Goal: Task Accomplishment & Management: Use online tool/utility

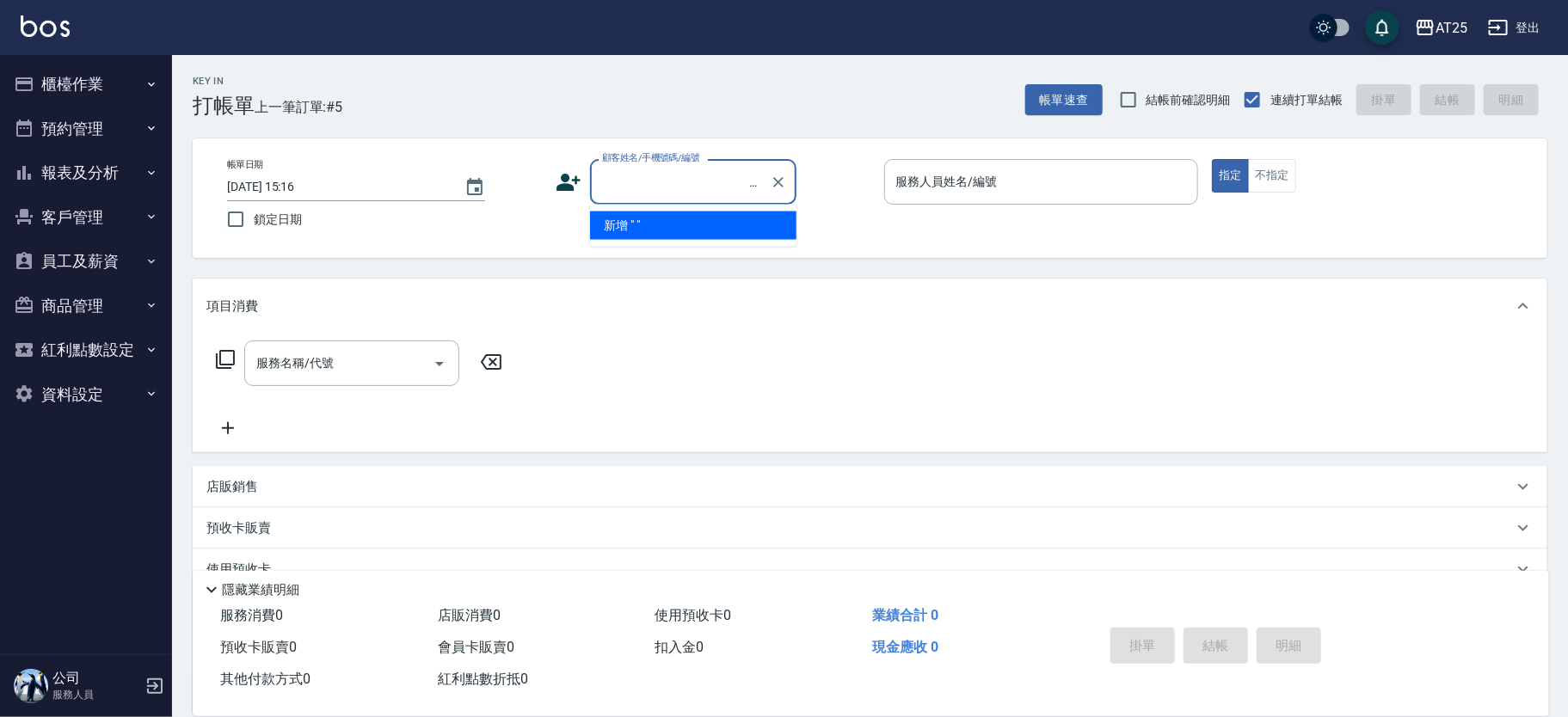
scroll to position [0, 27]
click at [783, 187] on icon "Clear" at bounding box center [779, 183] width 17 height 17
click at [24, 73] on button "櫃檯作業" at bounding box center [86, 84] width 159 height 45
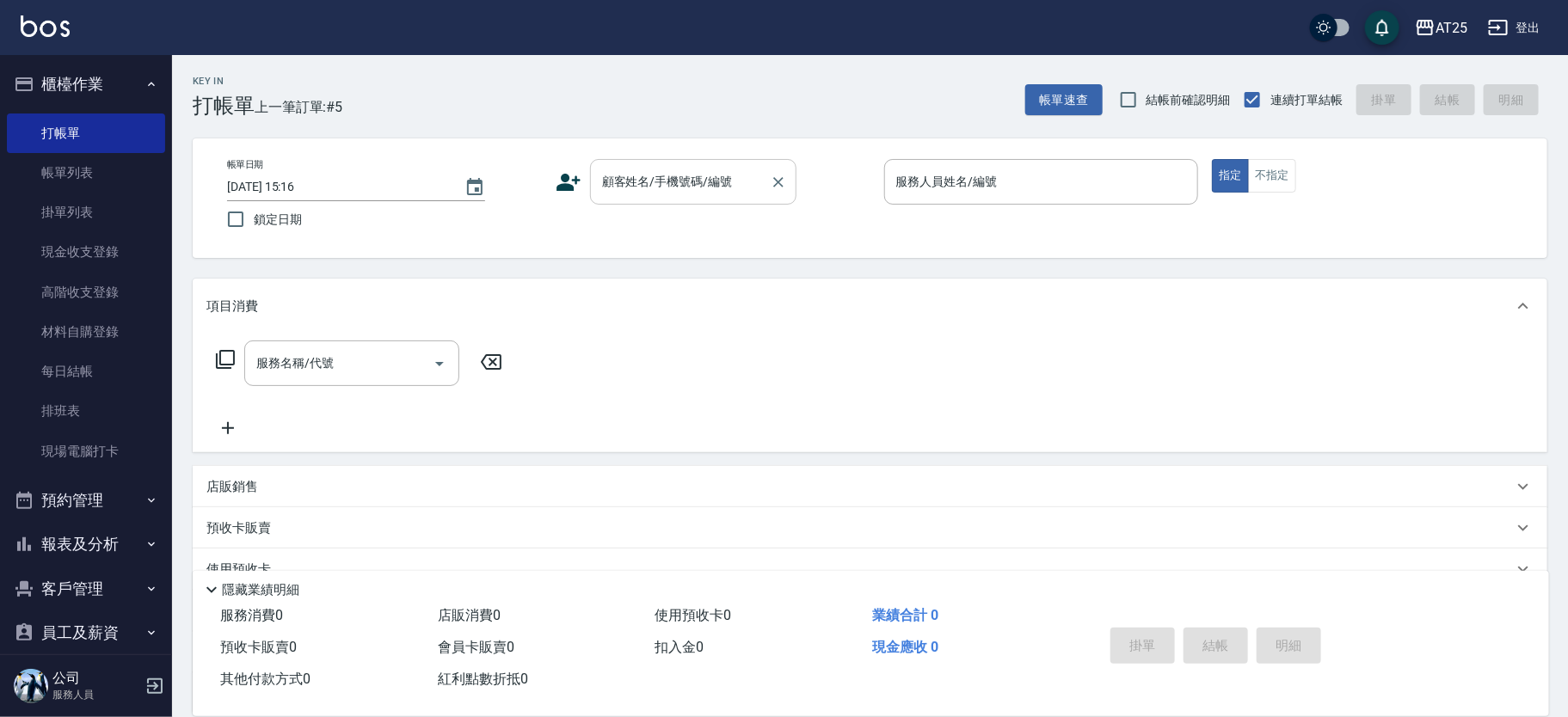
click at [688, 197] on div "顧客姓名/手機號碼/編號" at bounding box center [693, 181] width 206 height 45
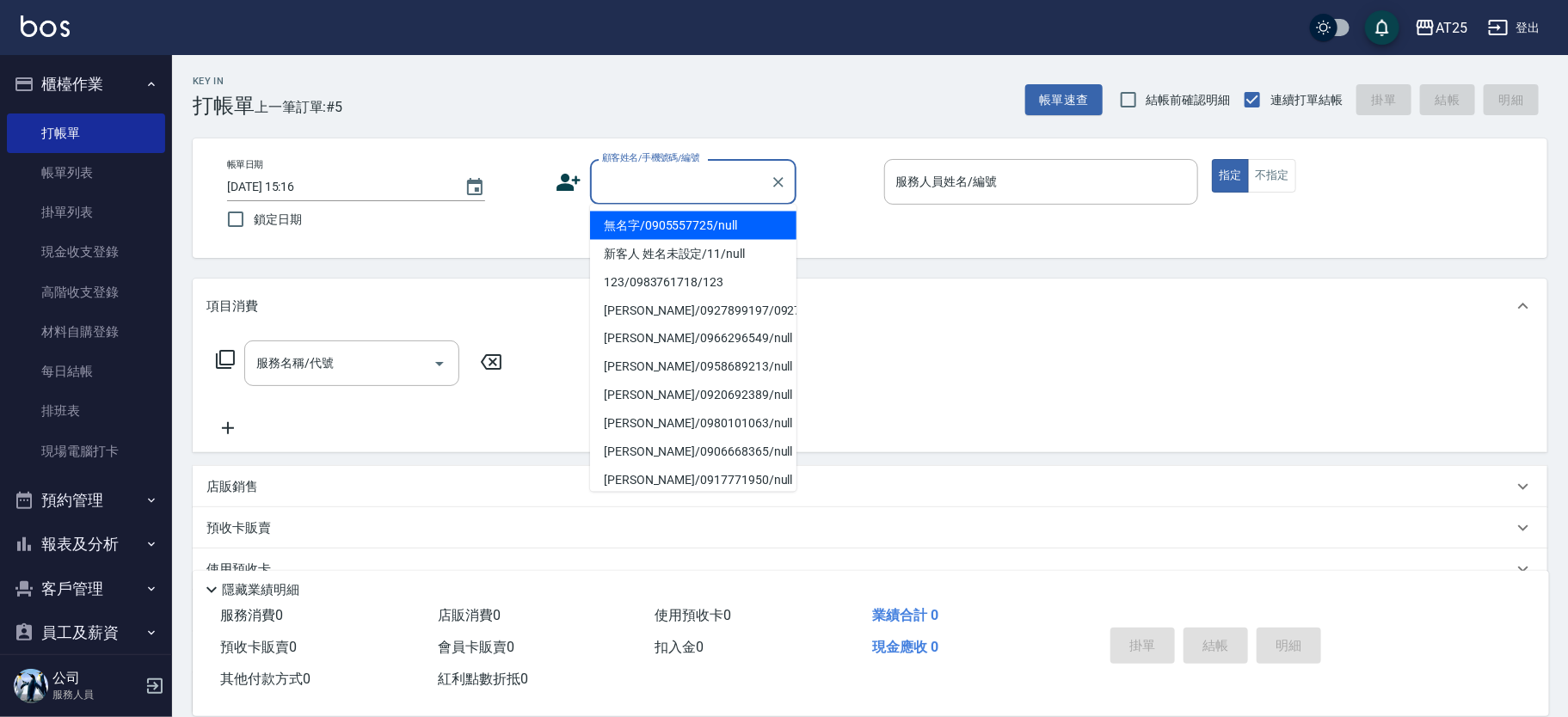
click at [720, 213] on li "無名字/0905557725/null" at bounding box center [693, 225] width 206 height 28
type input "無名字/0905557725/null"
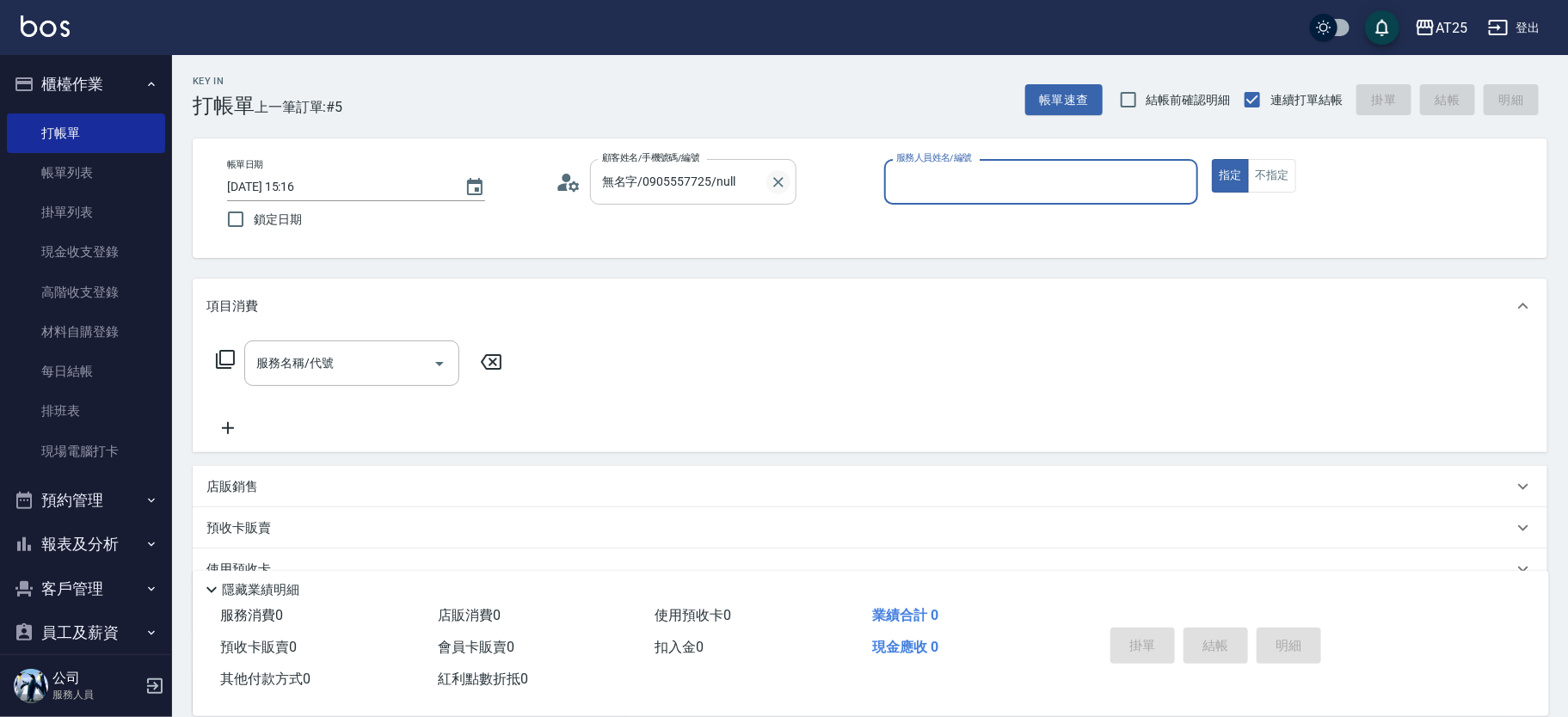
click at [779, 190] on icon "Clear" at bounding box center [779, 183] width 17 height 17
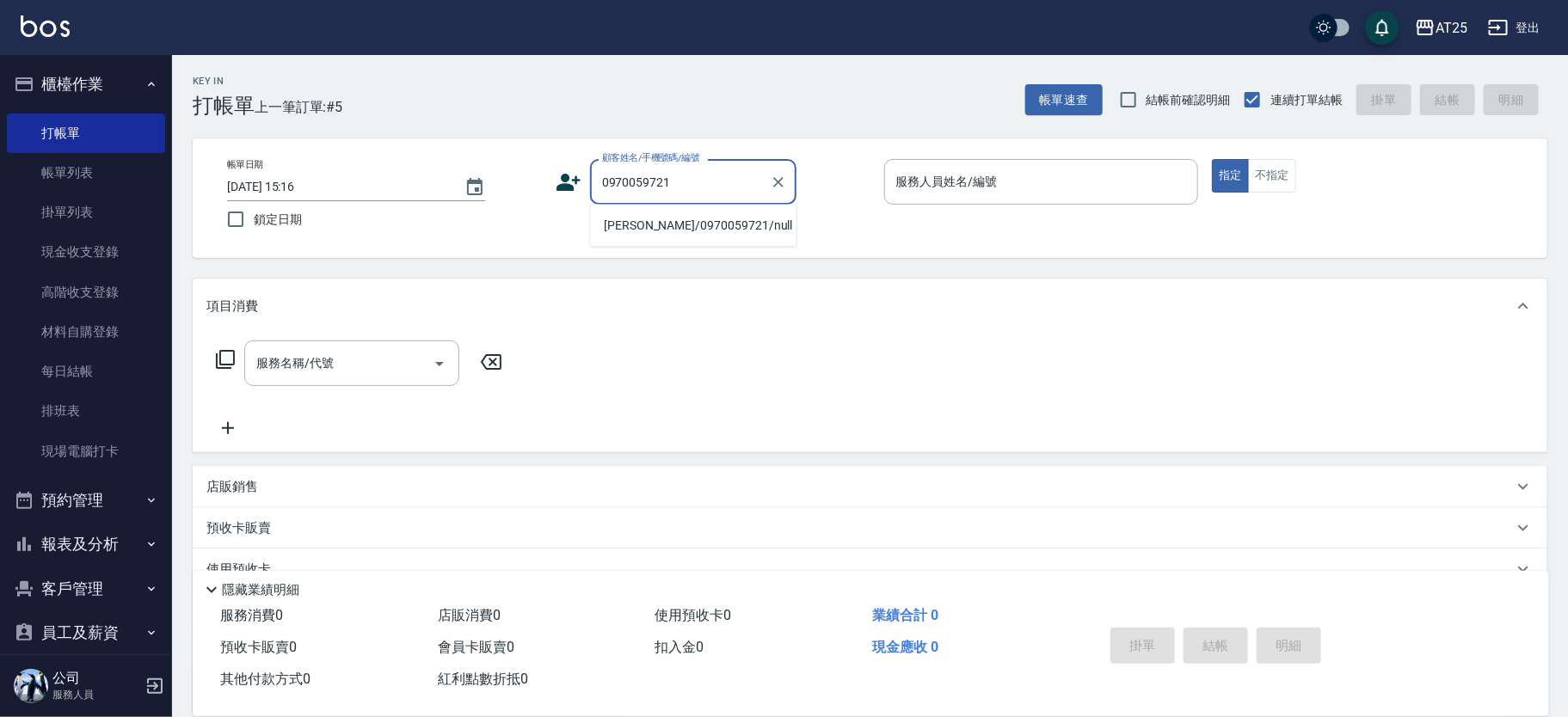
click at [668, 224] on li "[PERSON_NAME]/0970059721/null" at bounding box center [693, 225] width 206 height 28
type input "[PERSON_NAME]/0970059721/null"
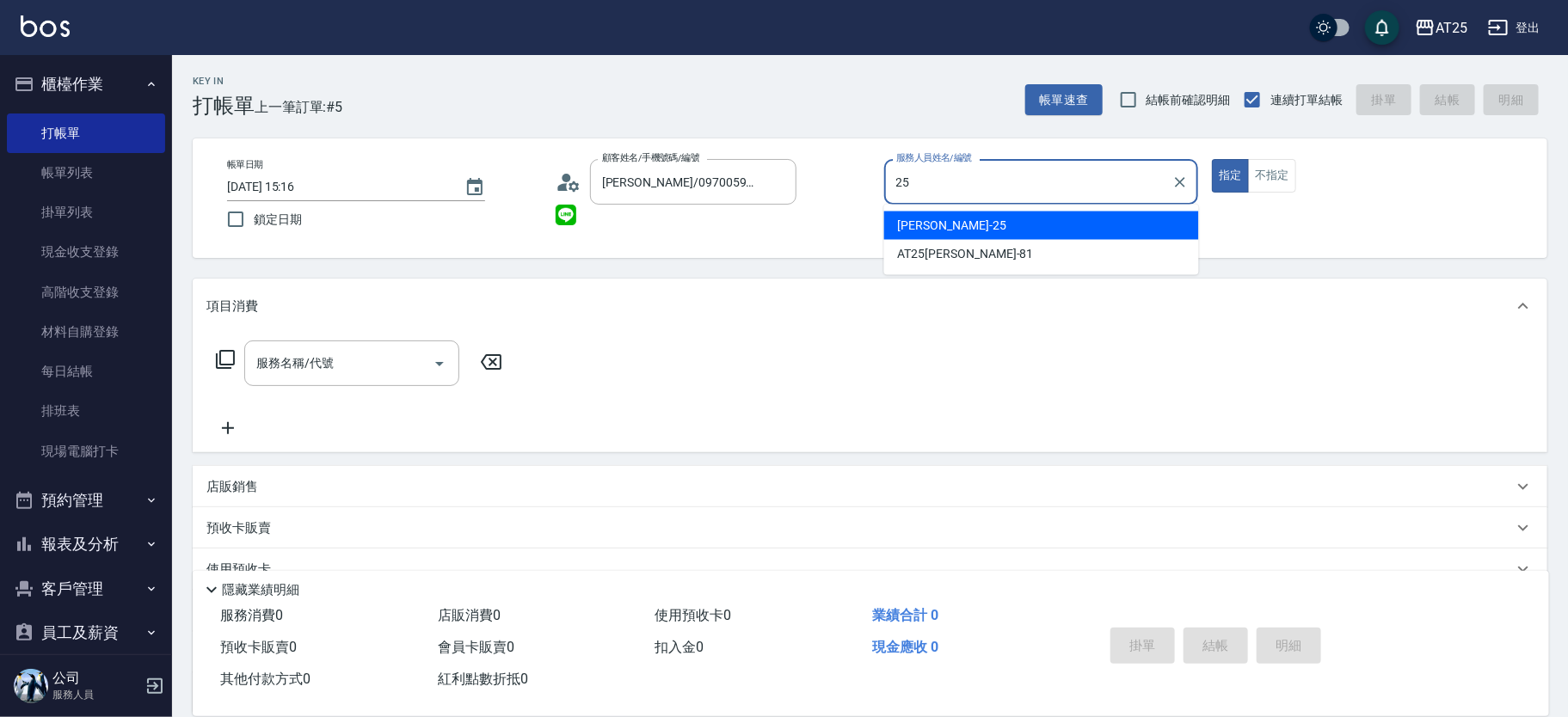
type input "[PERSON_NAME]-25"
type button "true"
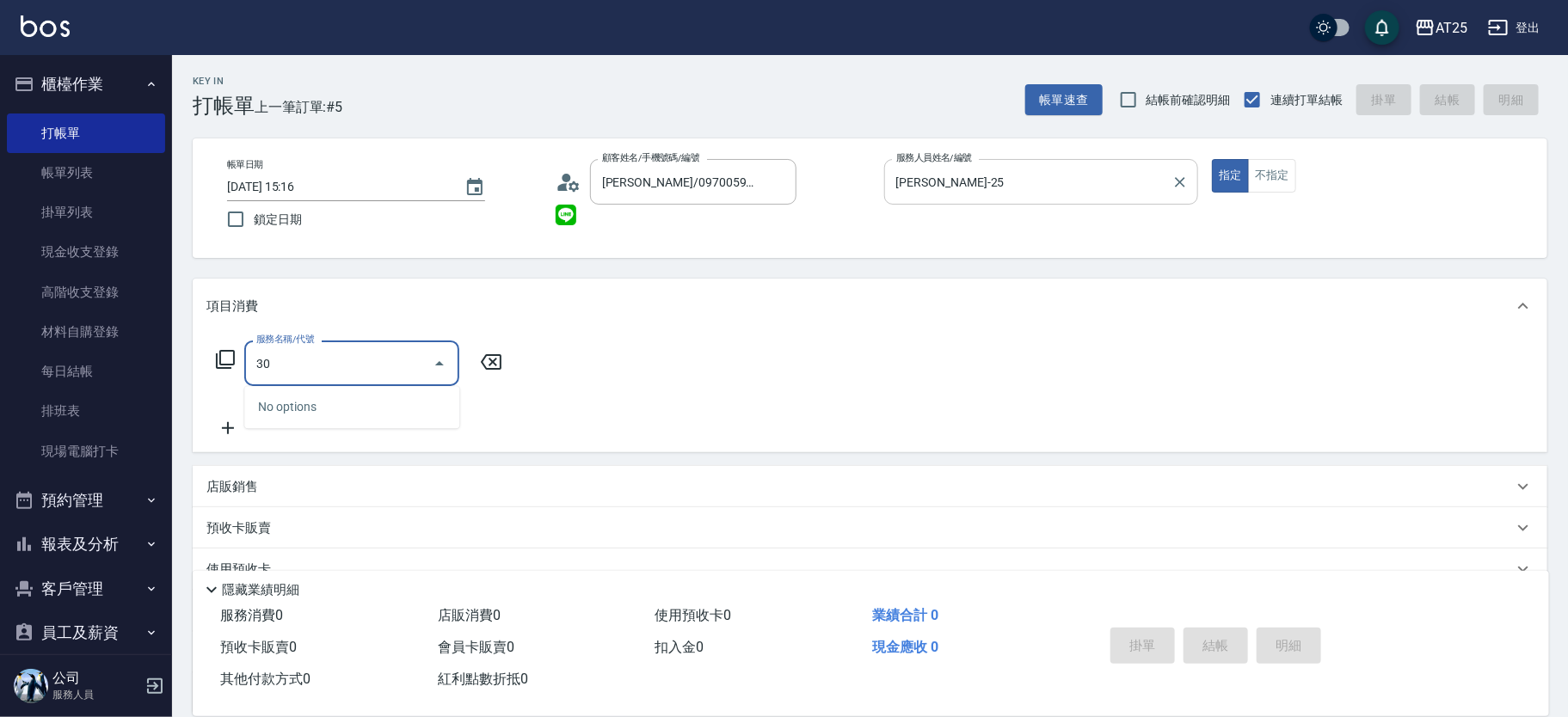
type input "301"
type input "150"
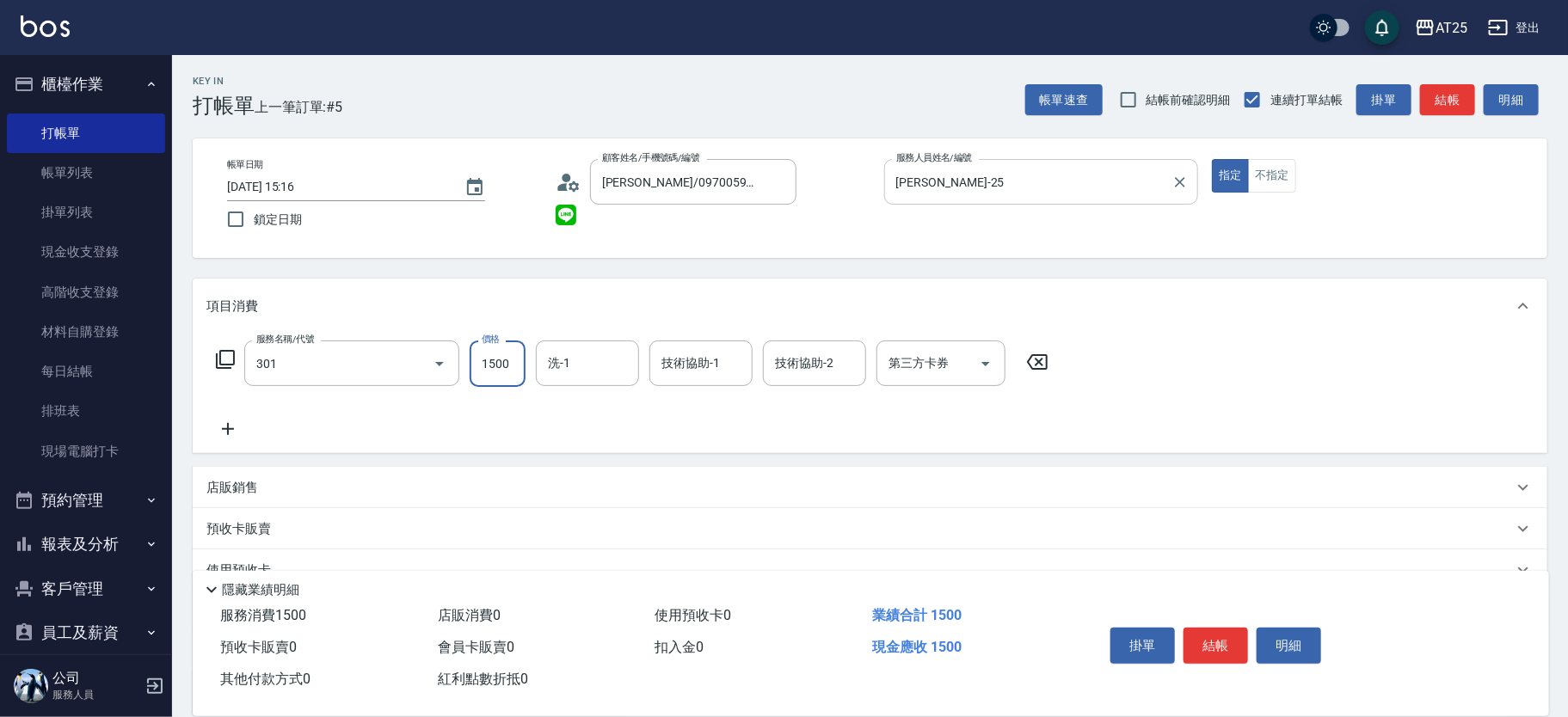
type input "燙髮(301)"
type input "0"
type input "350"
type input "3500"
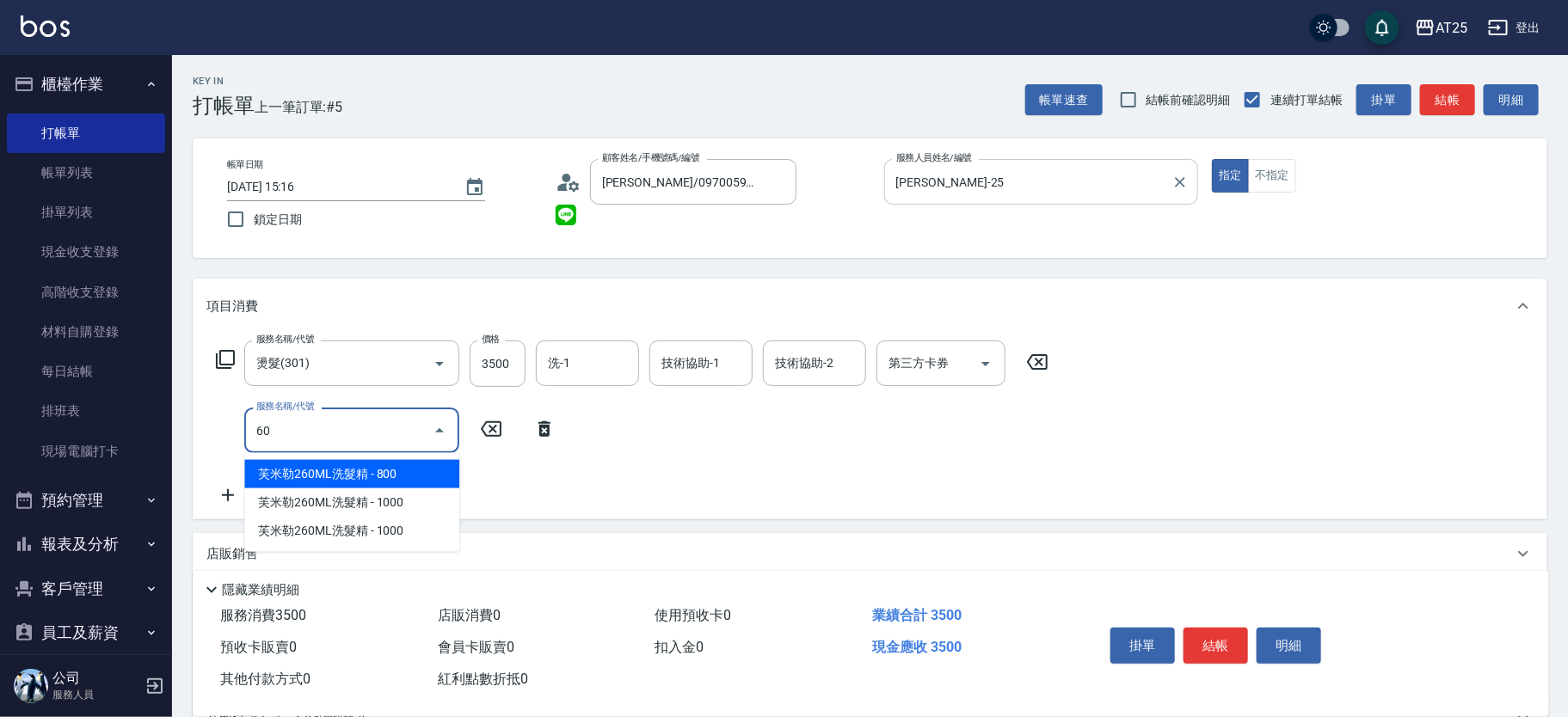
type input "601"
type input "450"
type input "自備護髮(1000上)(601)"
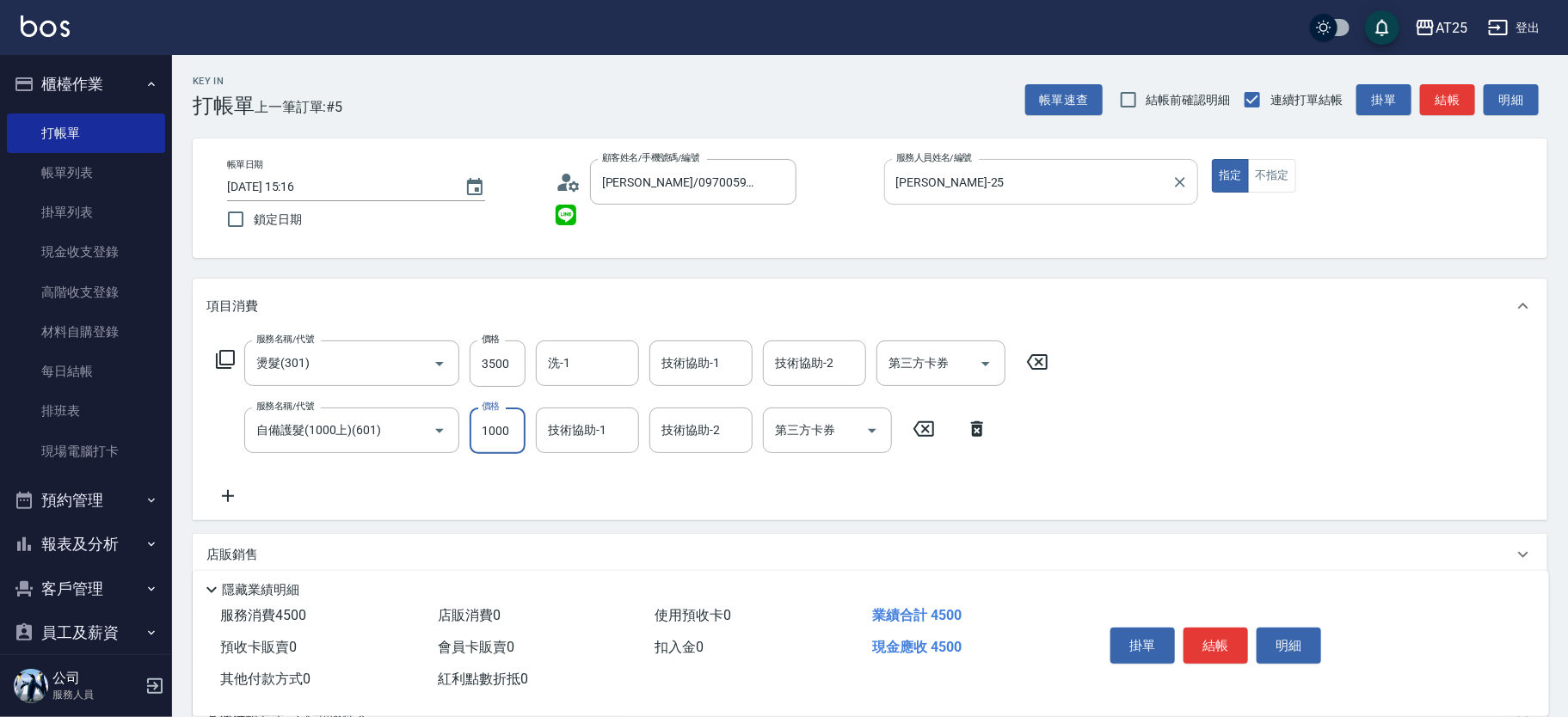
type input "350"
type input "150"
type input "500"
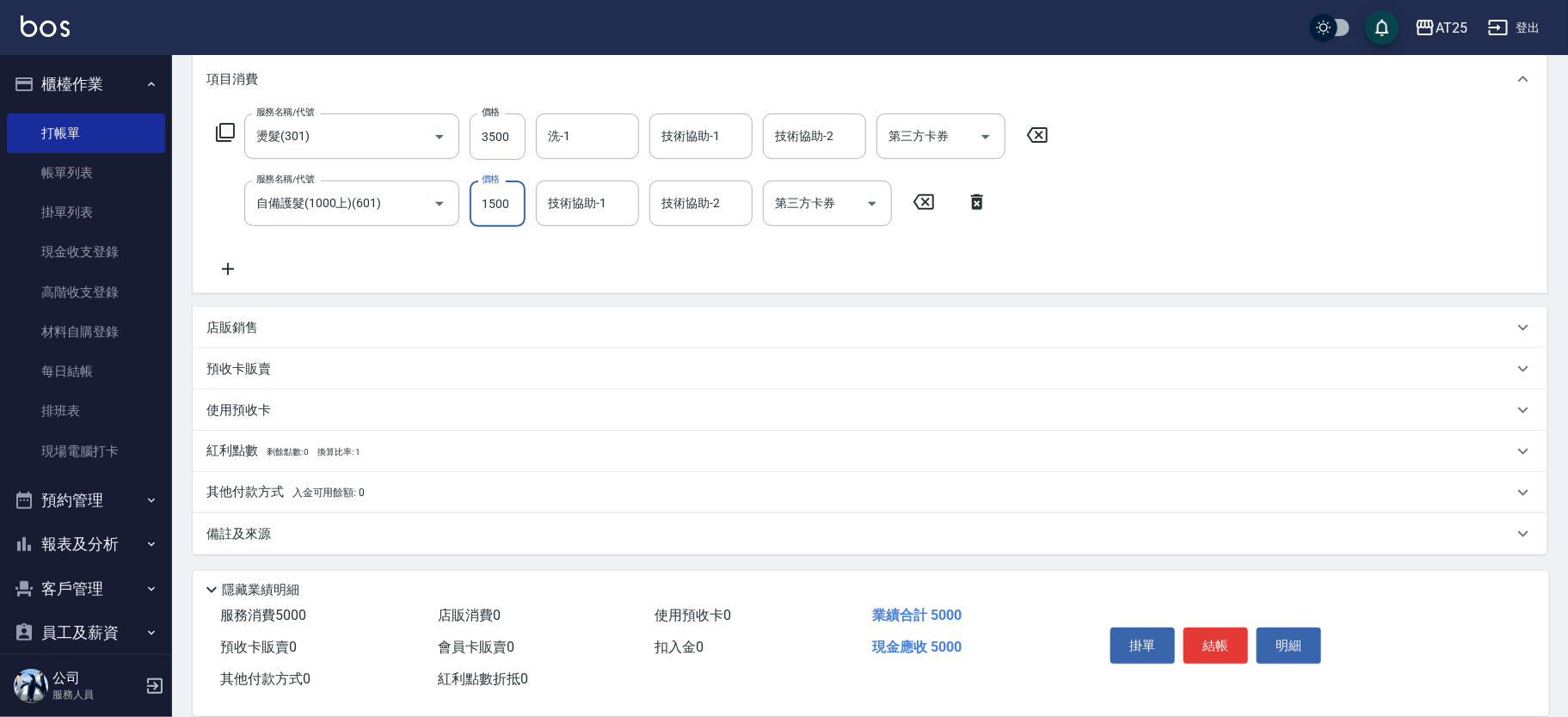
type input "1500"
click at [350, 499] on p "其他付款方式 入金可用餘額: 0" at bounding box center [285, 493] width 159 height 19
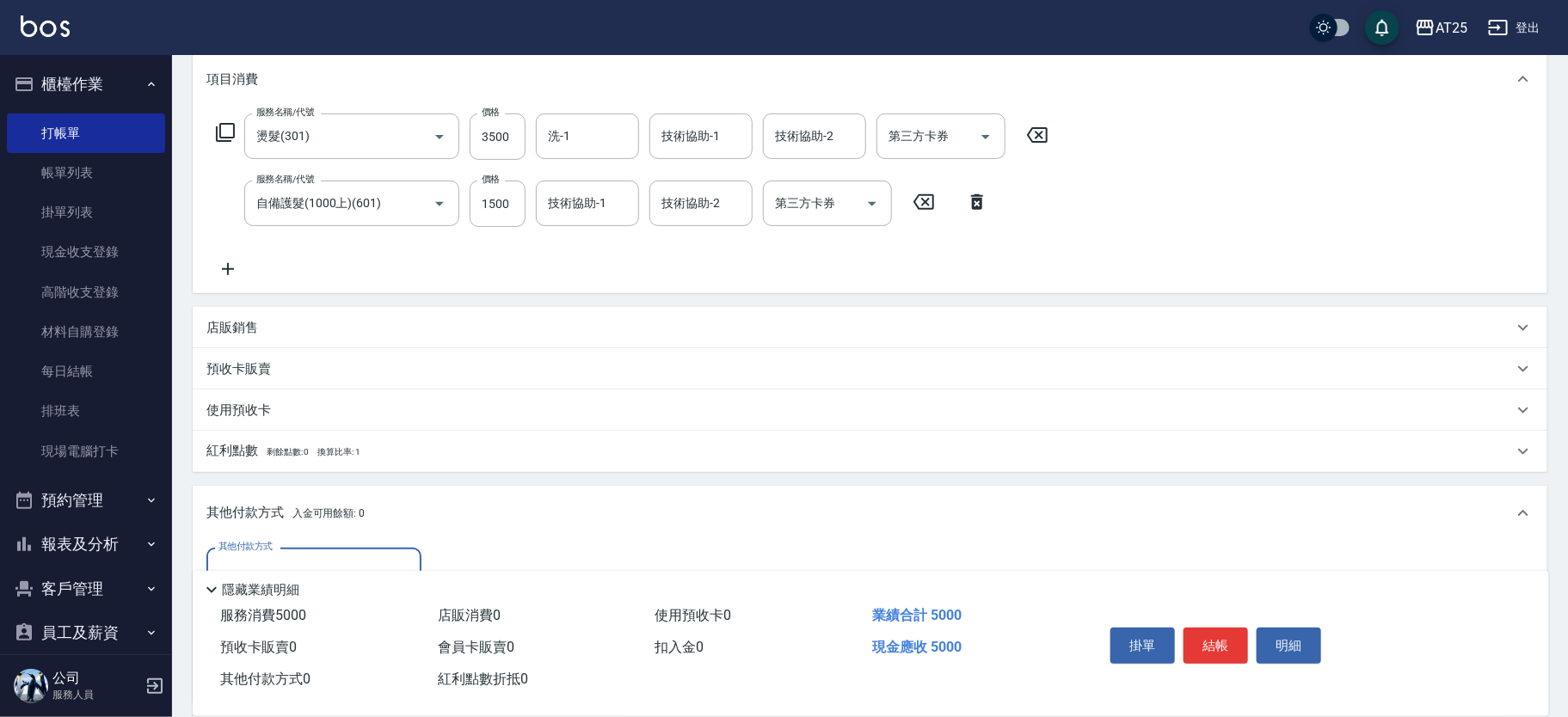
scroll to position [430, 0]
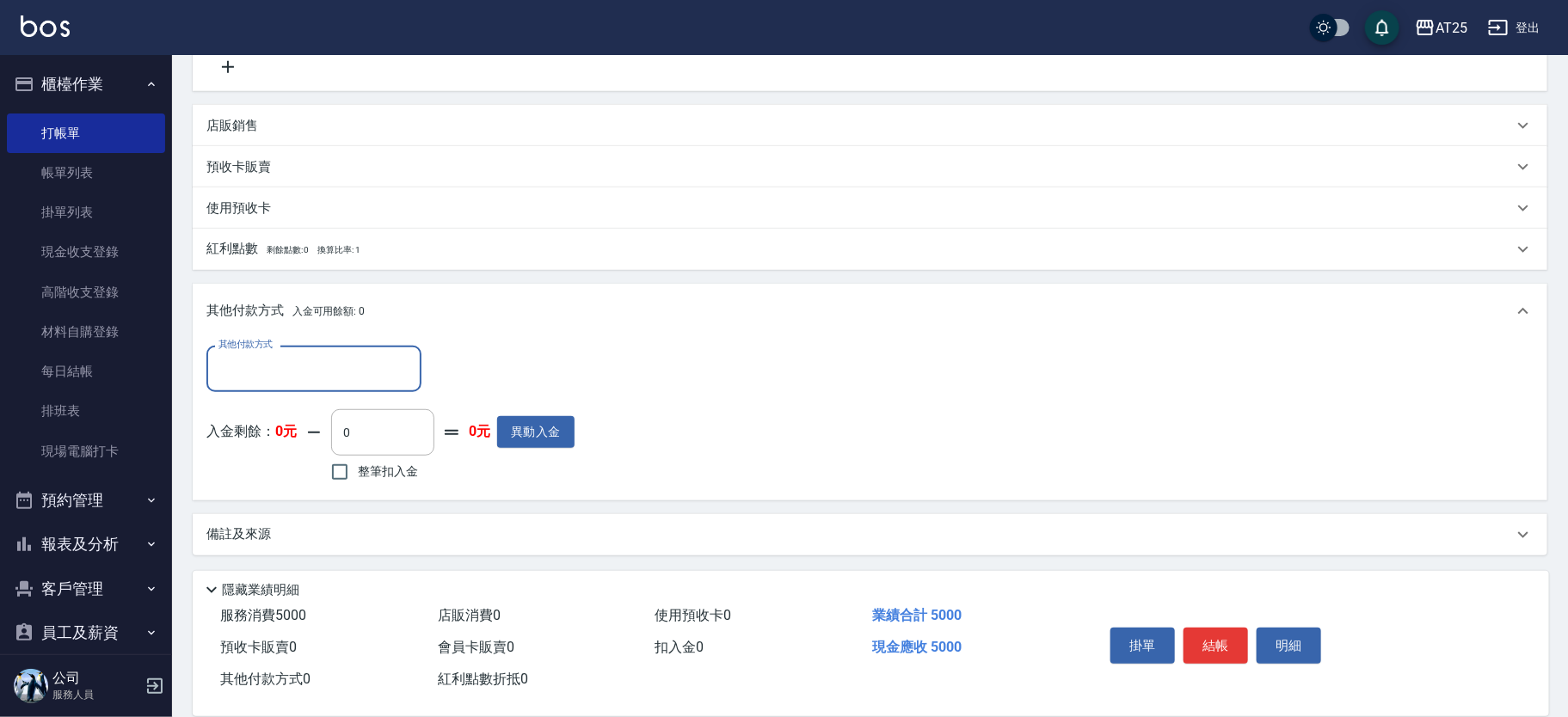
click at [324, 382] on input "其他付款方式" at bounding box center [313, 368] width 199 height 30
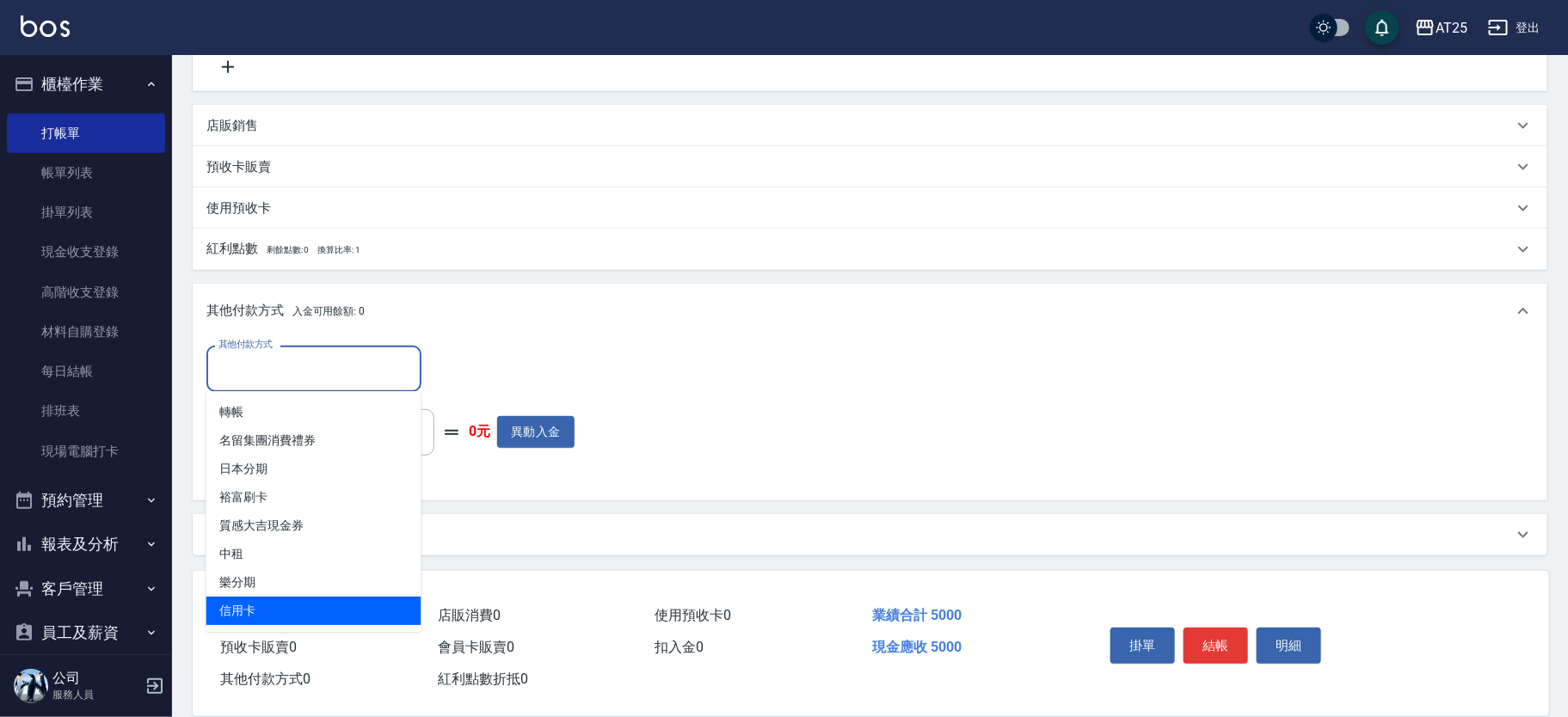
click at [271, 606] on span "信用卡" at bounding box center [313, 611] width 215 height 28
type input "信用卡"
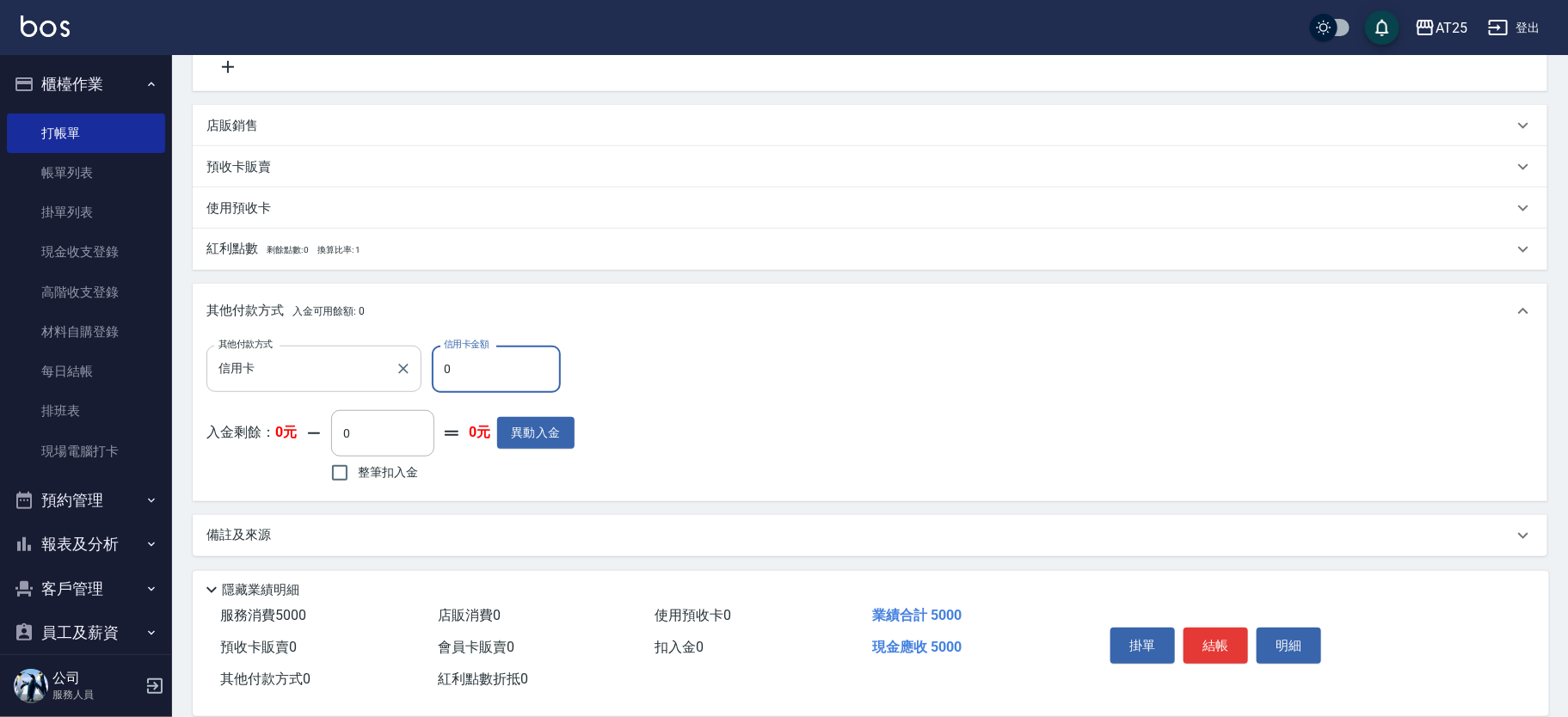
drag, startPoint x: 461, startPoint y: 368, endPoint x: 382, endPoint y: 372, distance: 79.1
click at [382, 372] on div "其他付款方式 信用卡 其他付款方式 信用卡金額 0 信用卡金額" at bounding box center [390, 369] width 368 height 46
type input "490"
type input "50"
type input "450"
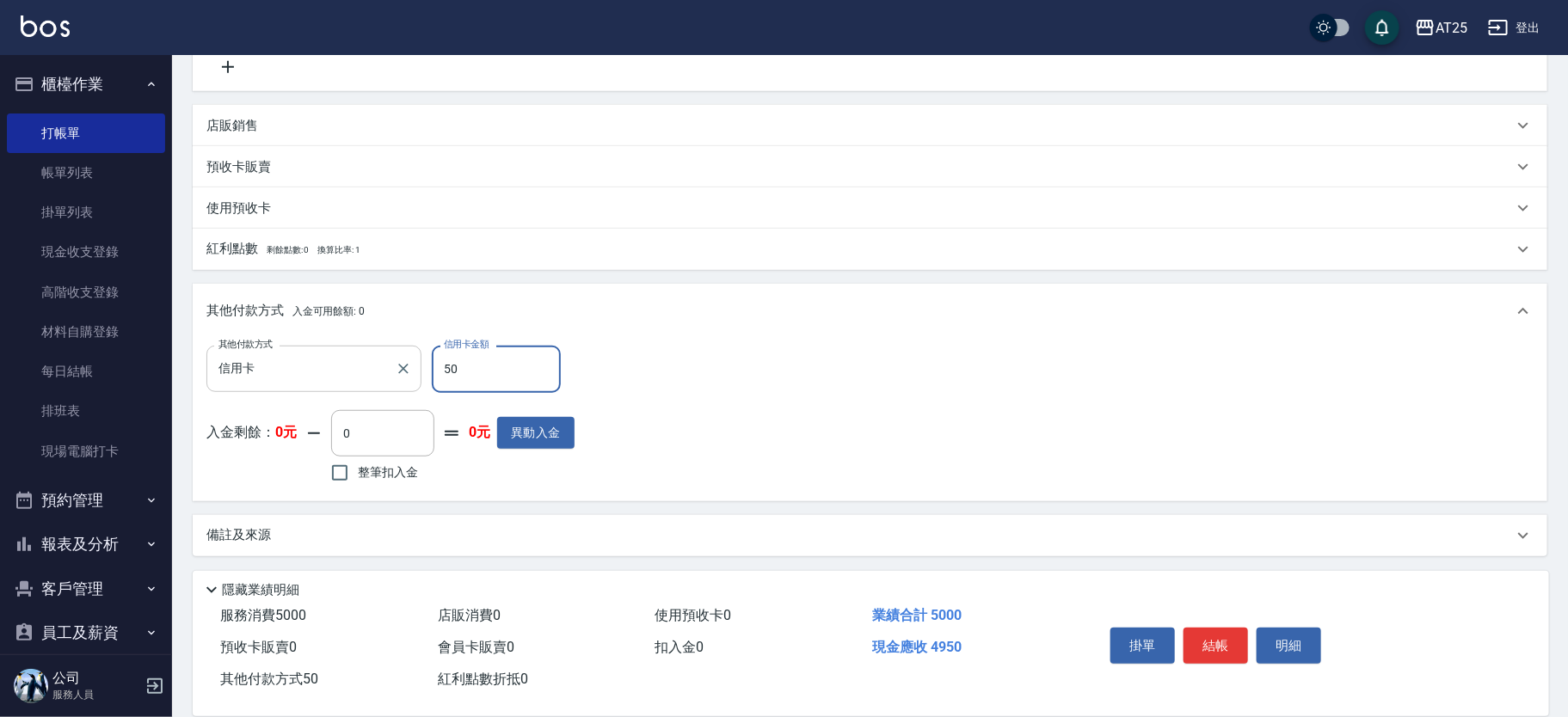
type input "500"
type input "0"
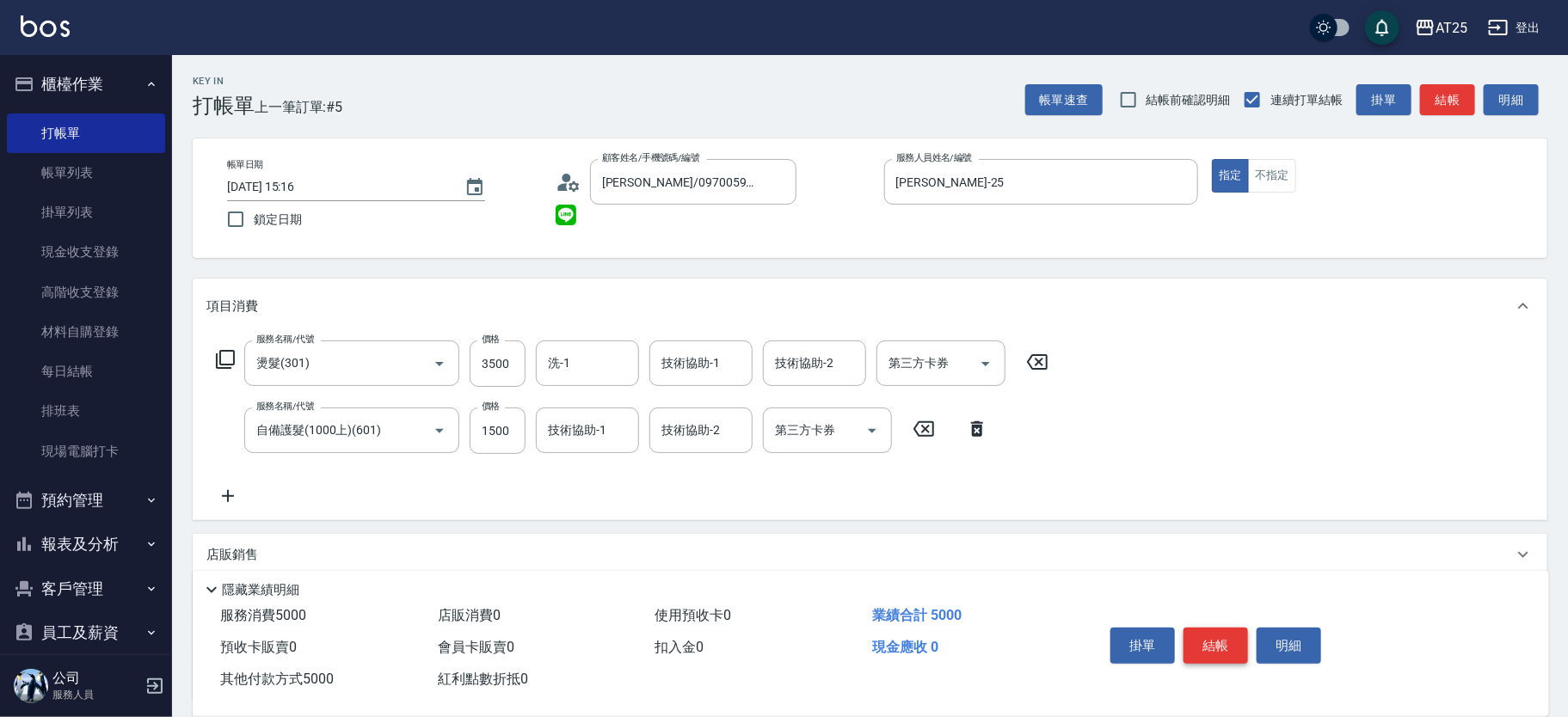
type input "5000"
click at [1227, 640] on button "結帳" at bounding box center [1215, 645] width 65 height 36
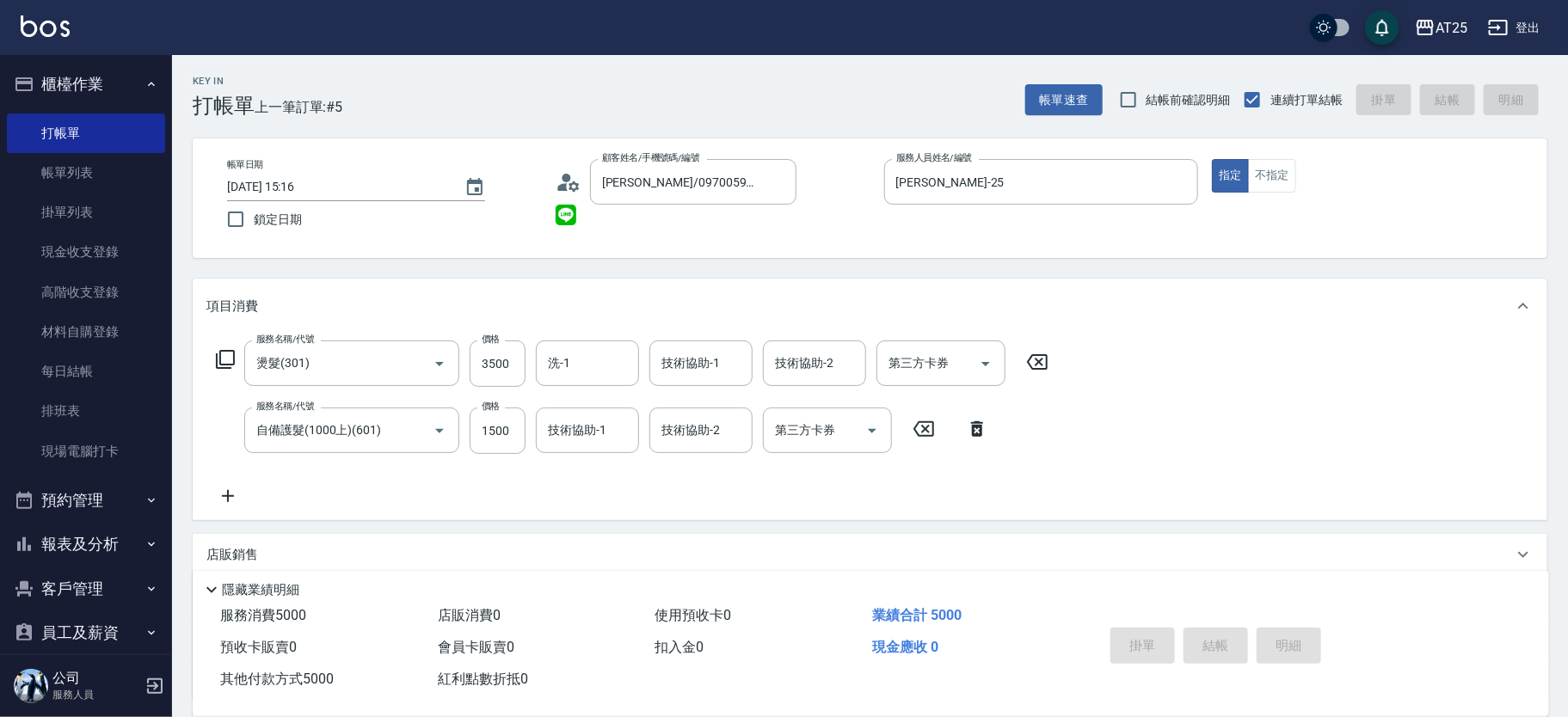
type input "[DATE] 16:16"
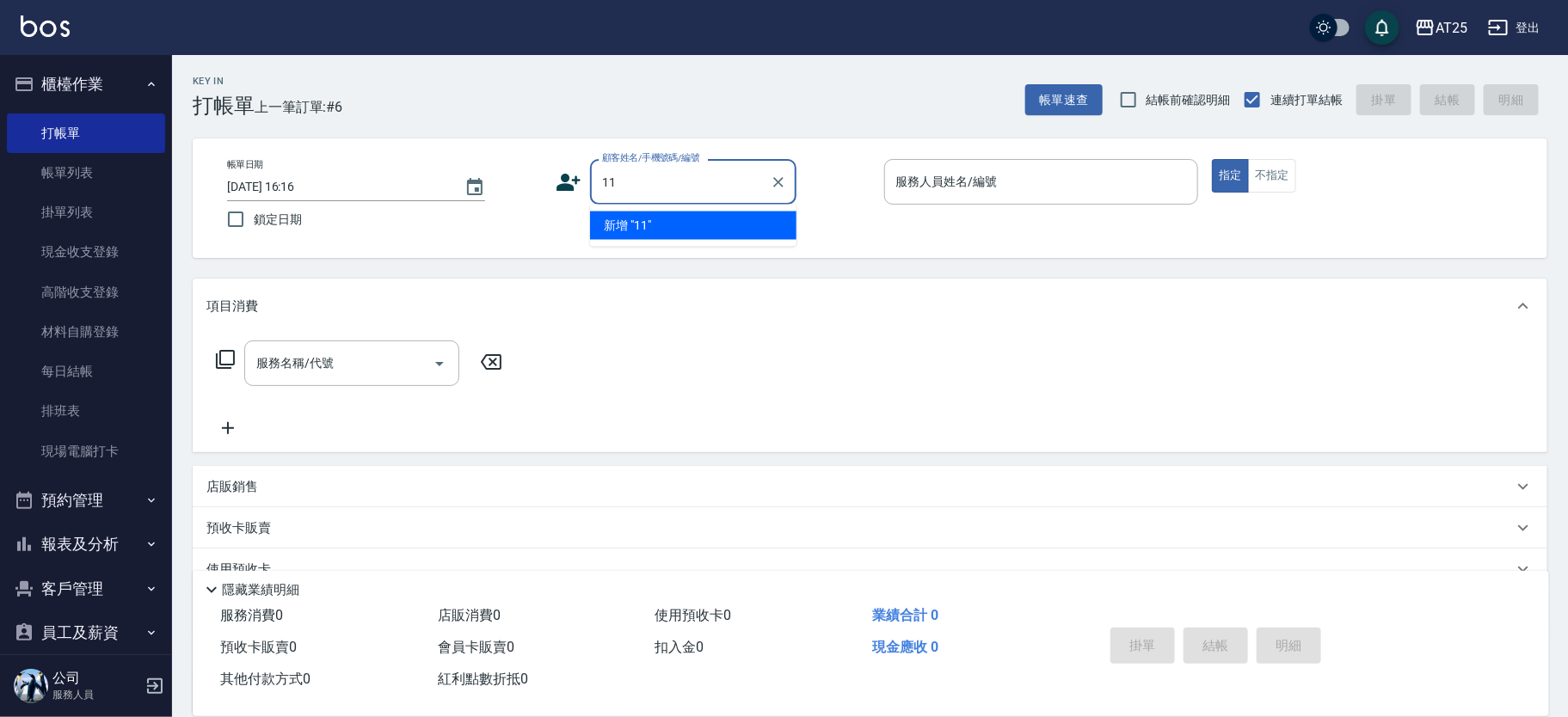
type input "11"
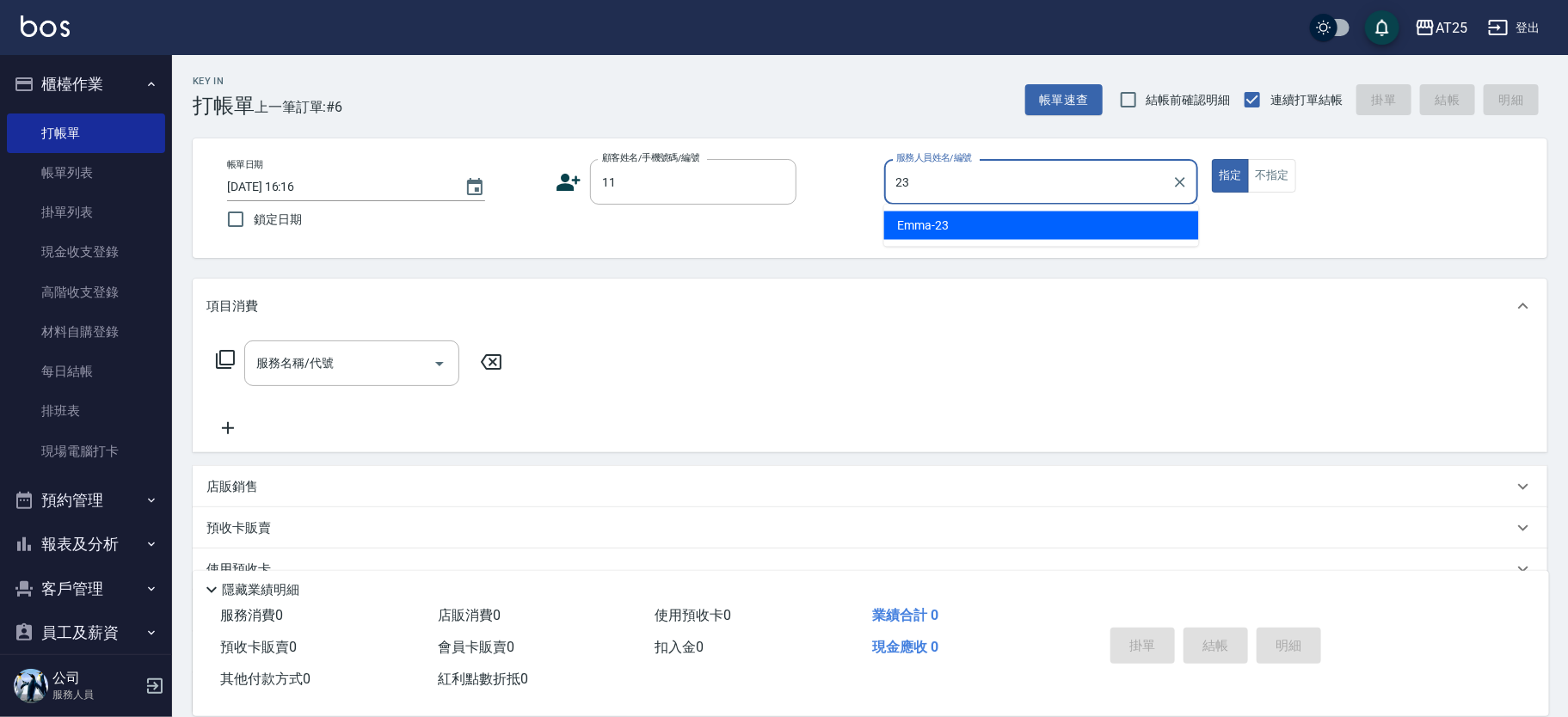
type input "[PERSON_NAME]-23"
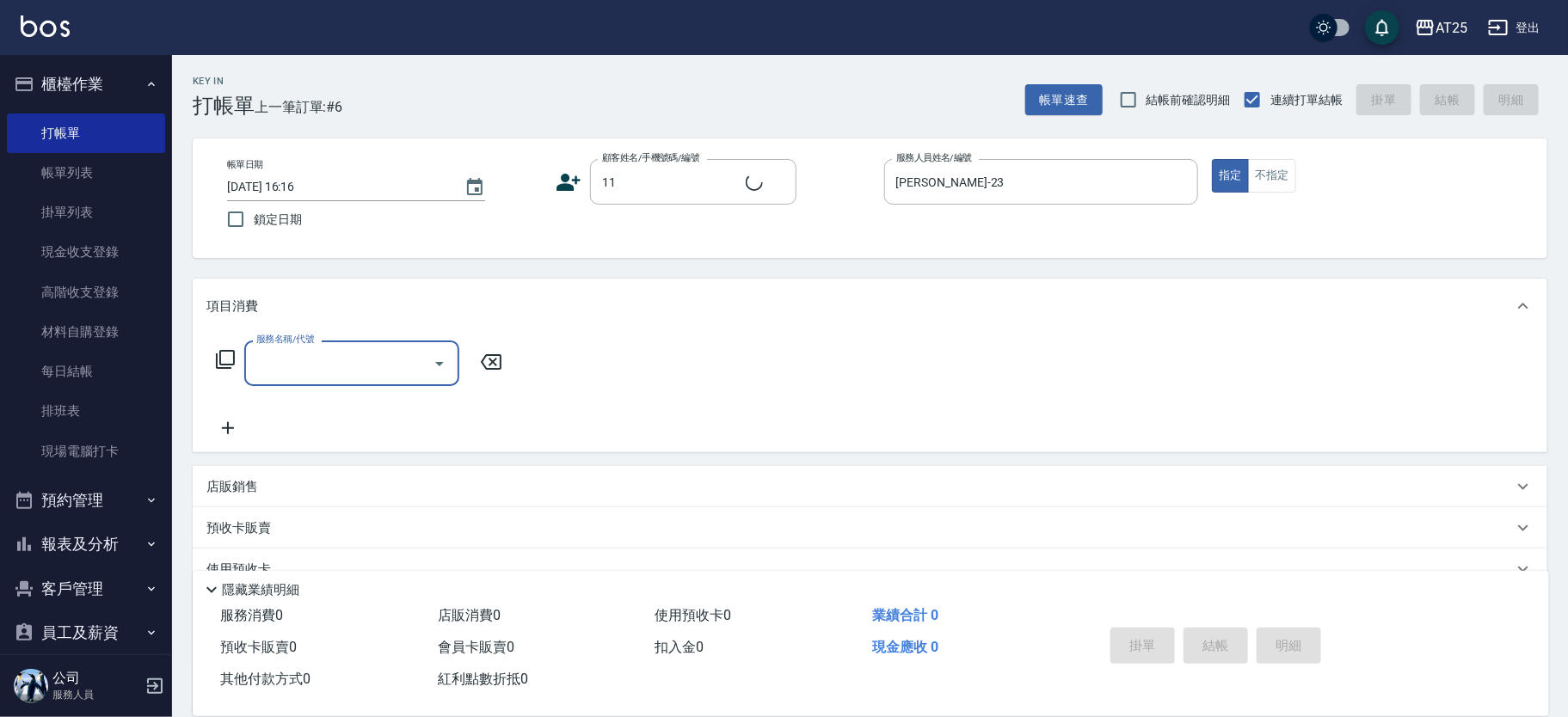
type input "新客人 姓名未設定/11/null"
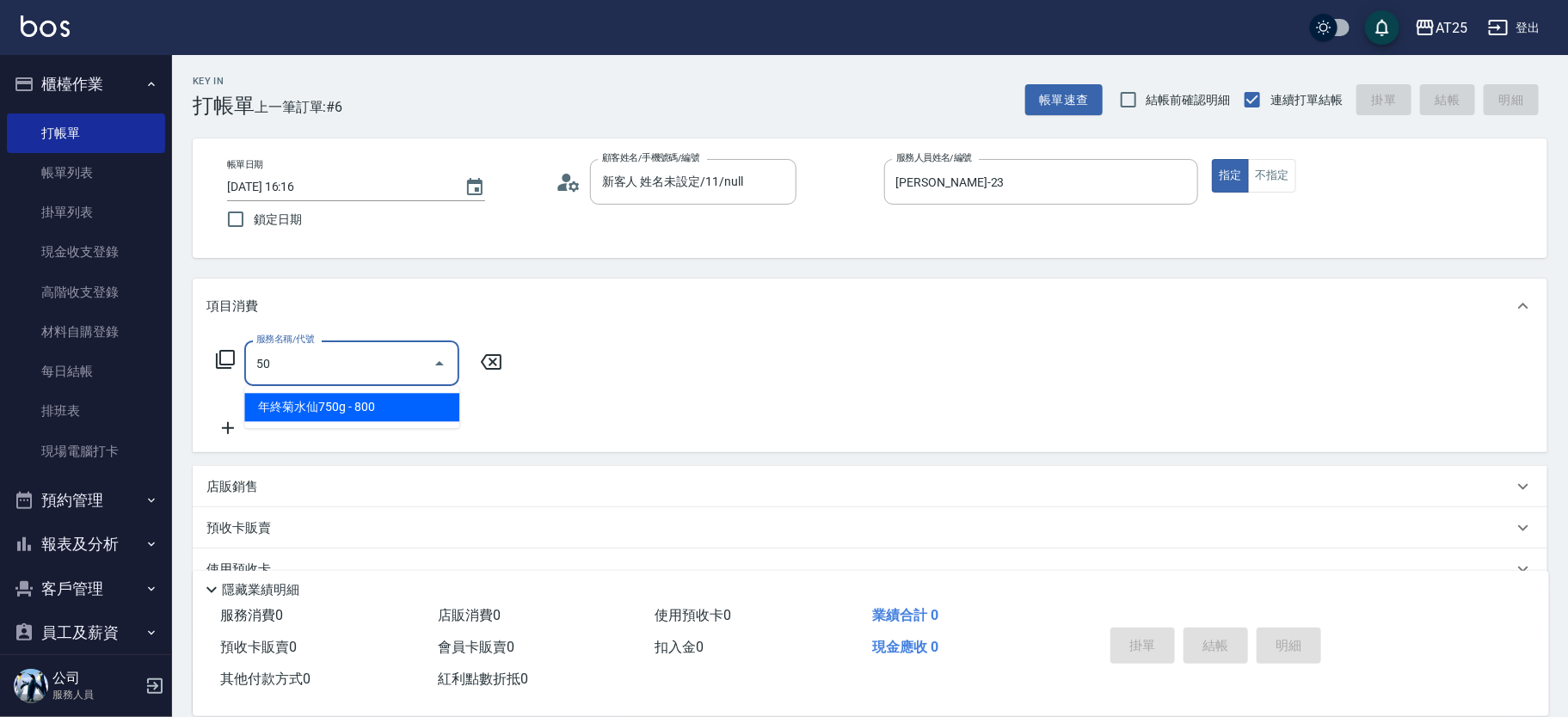
type input "501"
type input "100"
type input "染髮(501)"
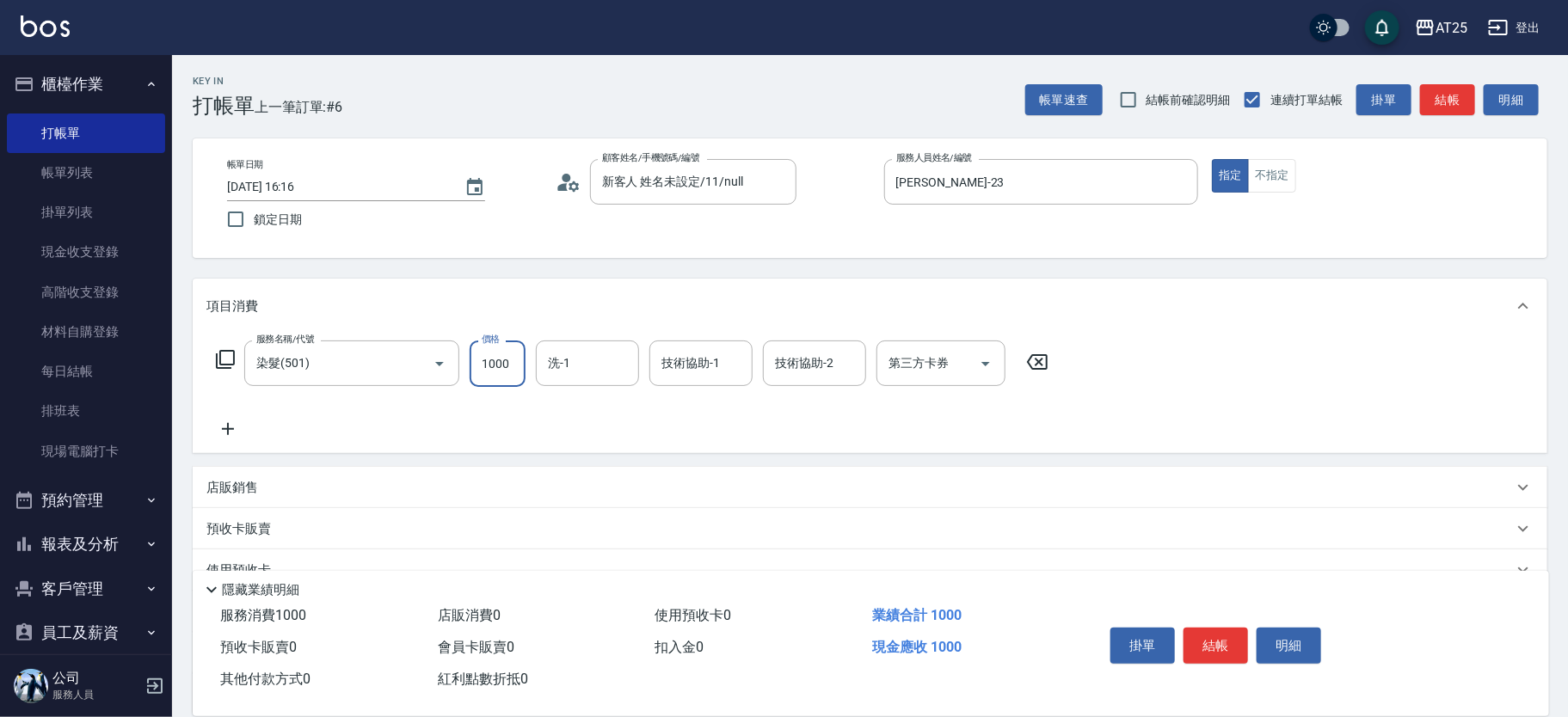
type input "1"
type input "0"
type input "15"
type input "10"
type input "159"
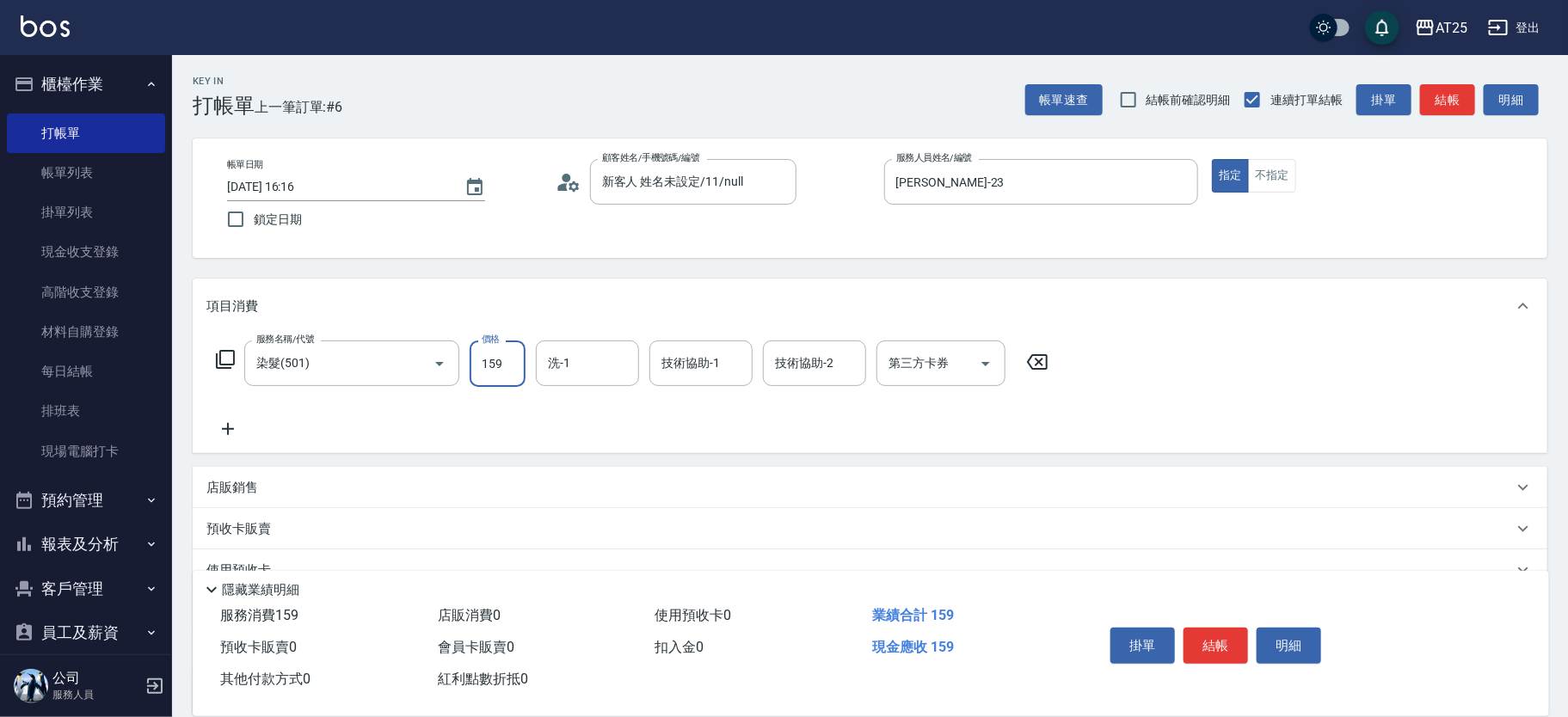
type input "150"
type input "1599"
type input "[PERSON_NAME]-61"
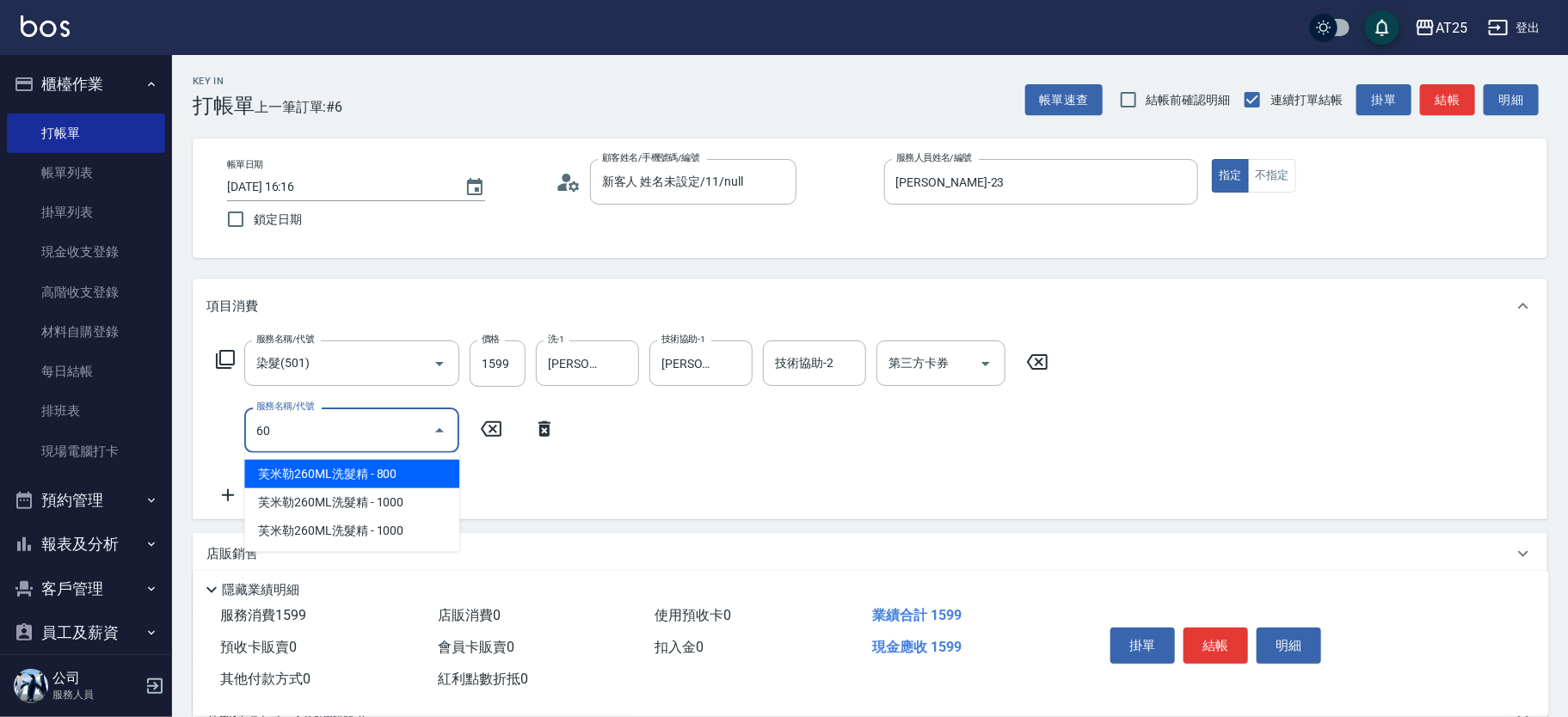
type input "601"
type input "250"
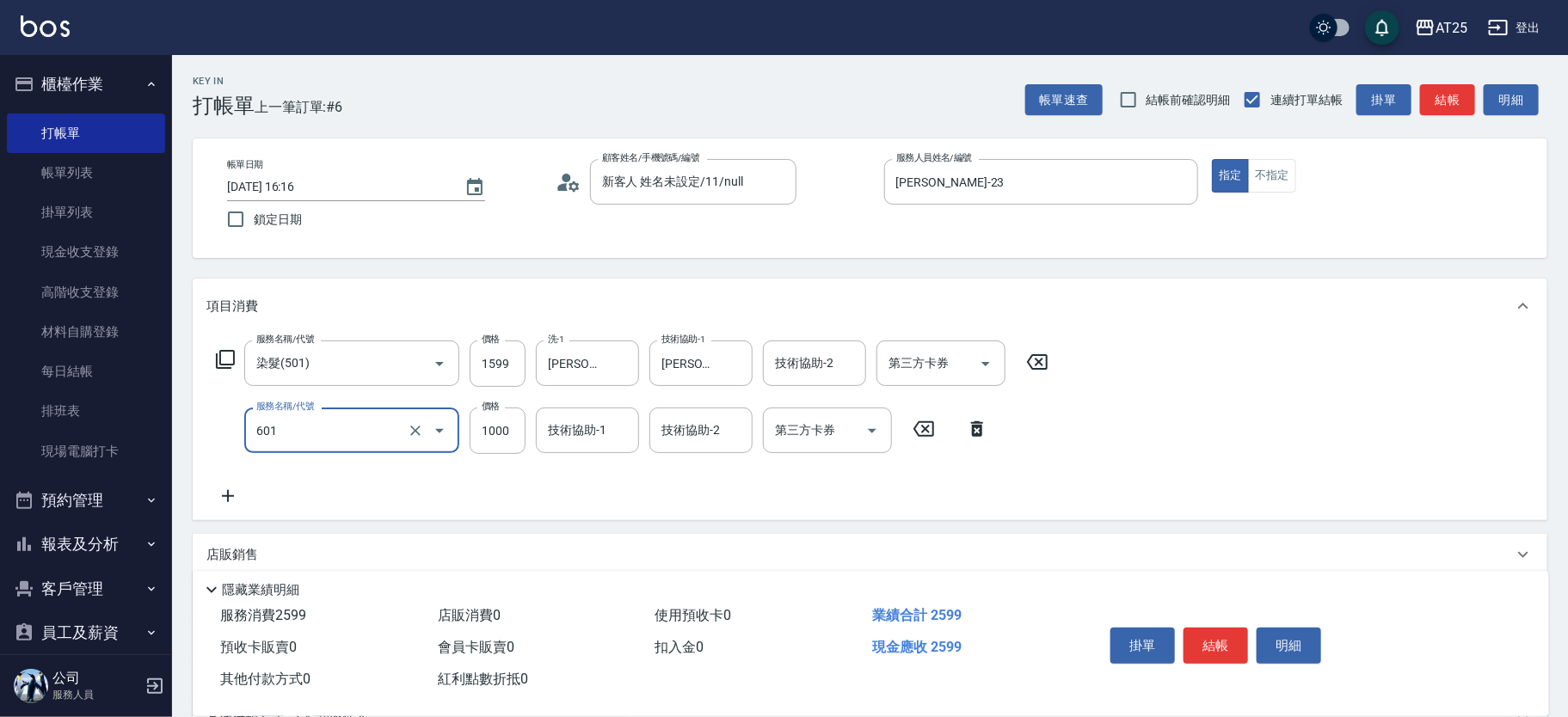
type input "自備護髮(1000上)(601)"
type input "160"
type input "17"
type input "170"
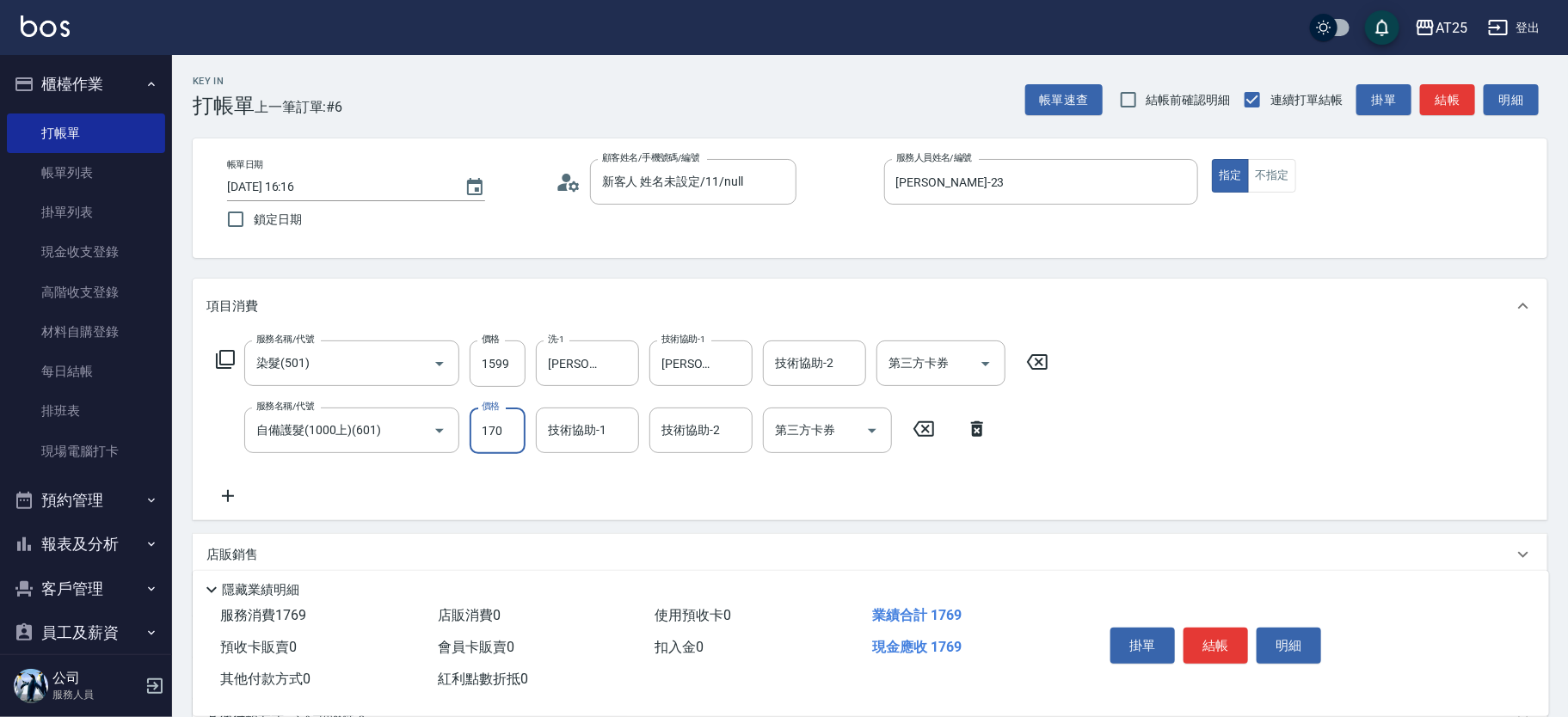
type input "320"
type input "1700"
type input "[PERSON_NAME]-61"
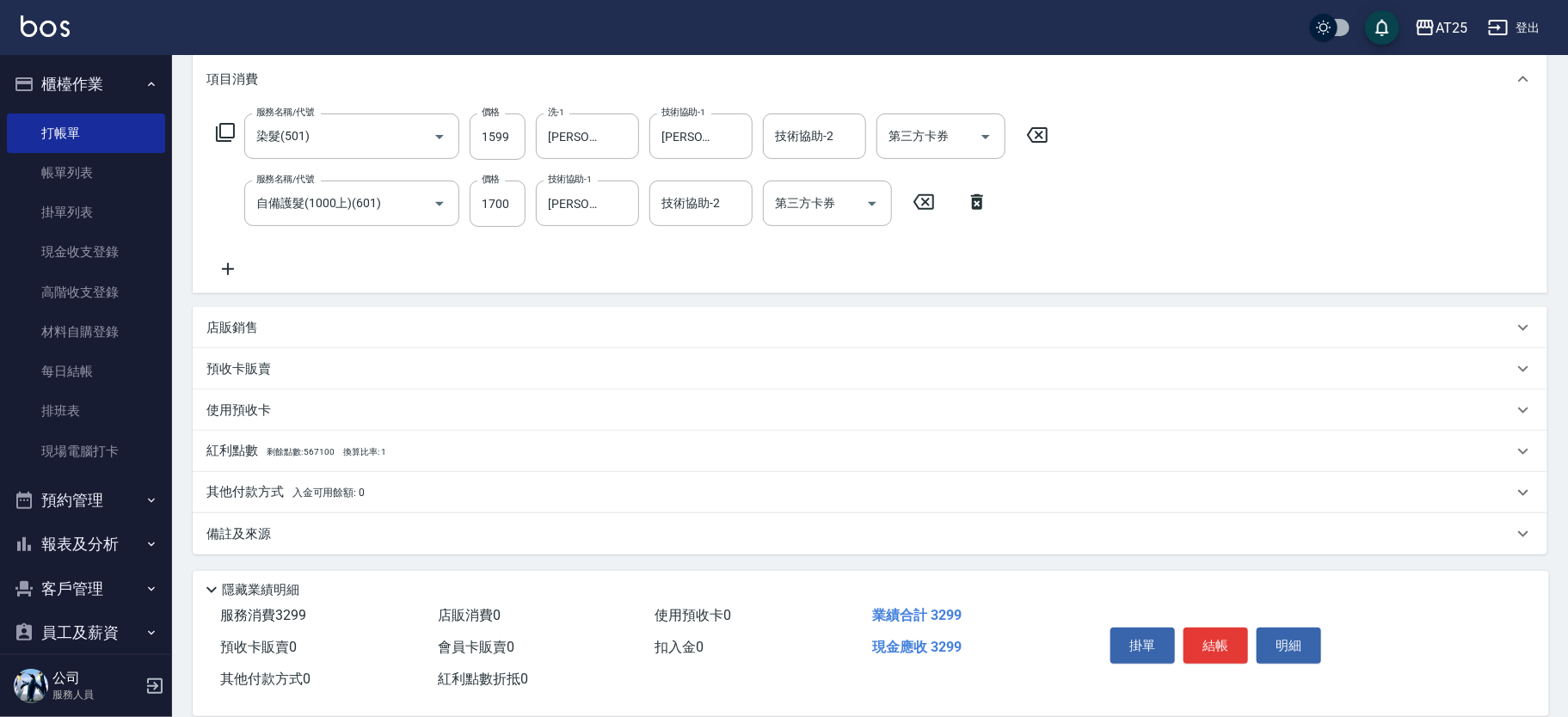
click at [410, 491] on div "其他付款方式 入金可用餘額: 0" at bounding box center [859, 493] width 1306 height 19
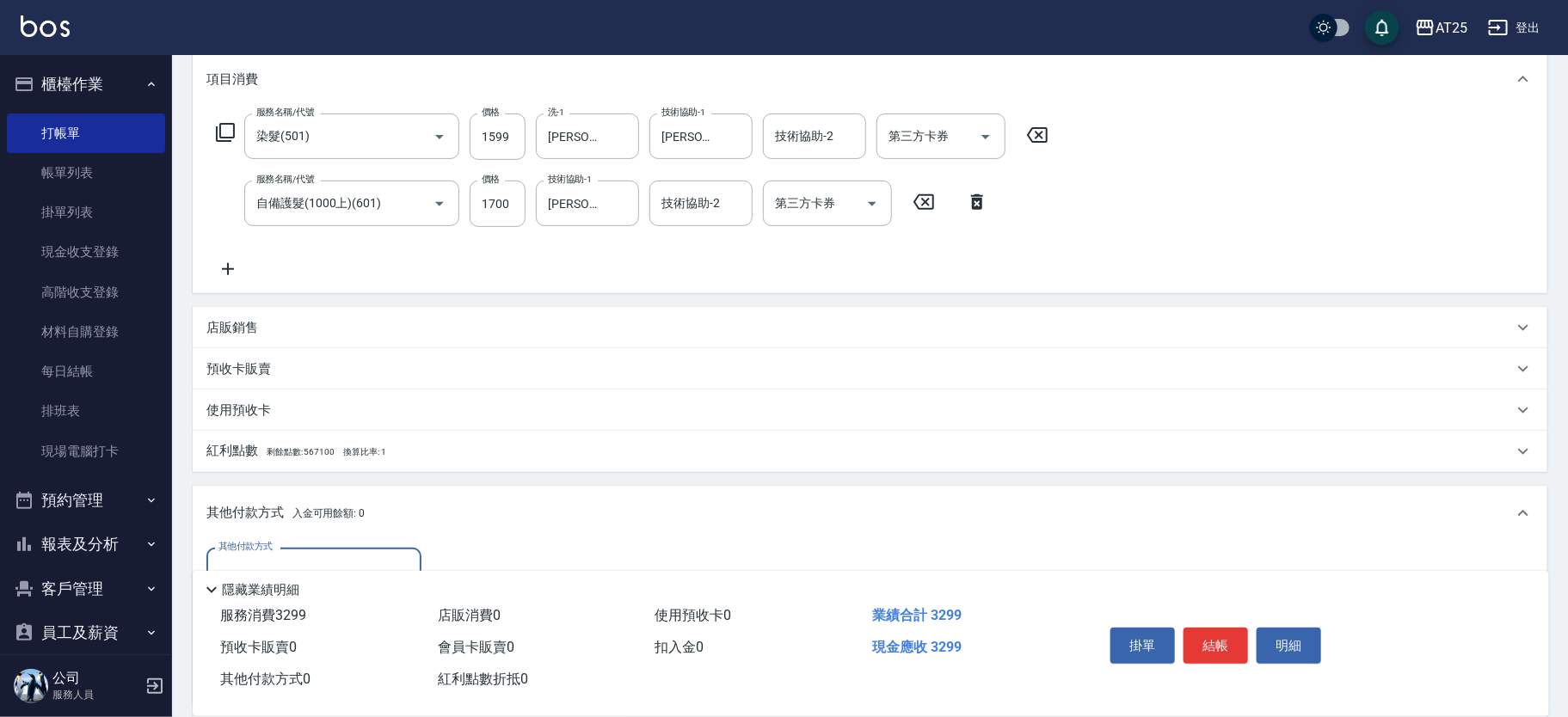
scroll to position [430, 0]
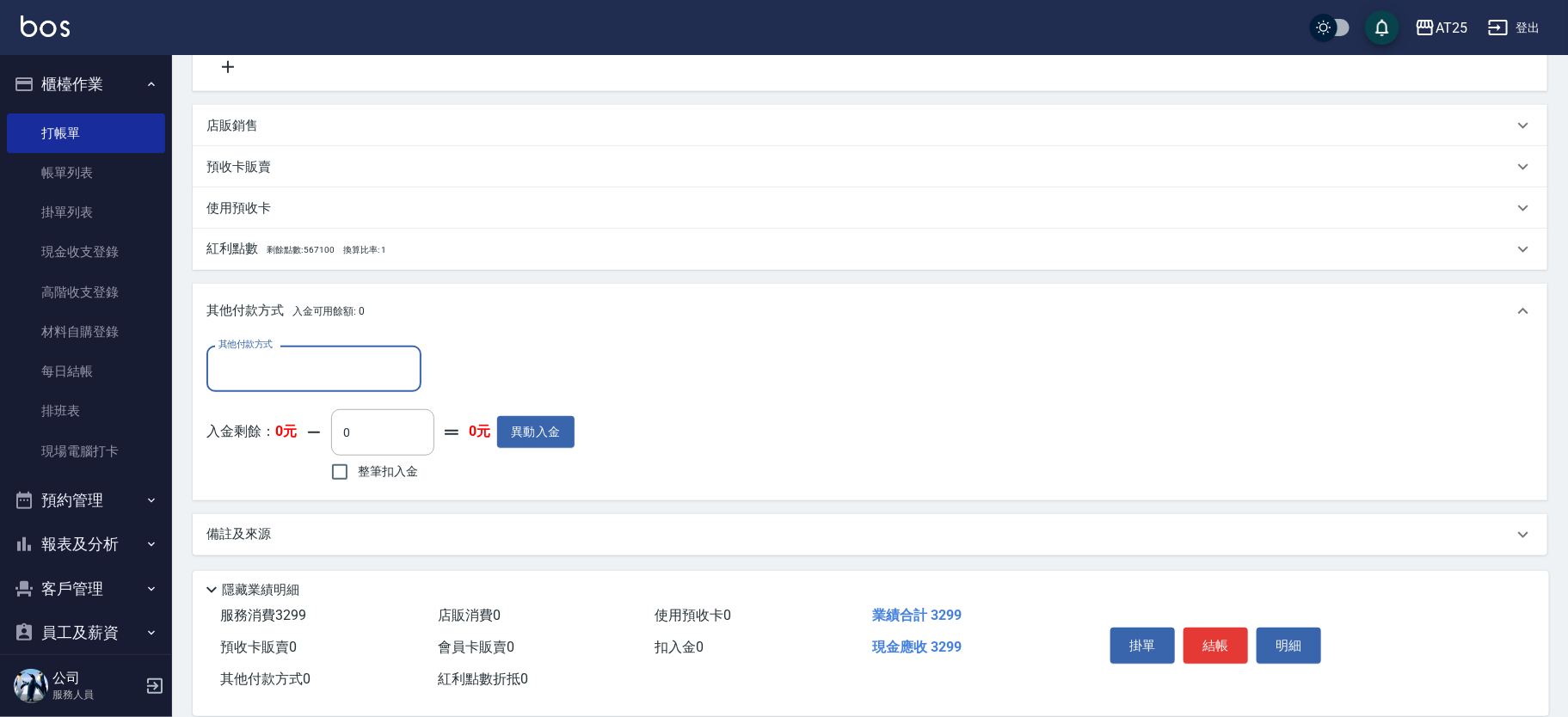
click at [257, 378] on input "其他付款方式" at bounding box center [313, 368] width 199 height 30
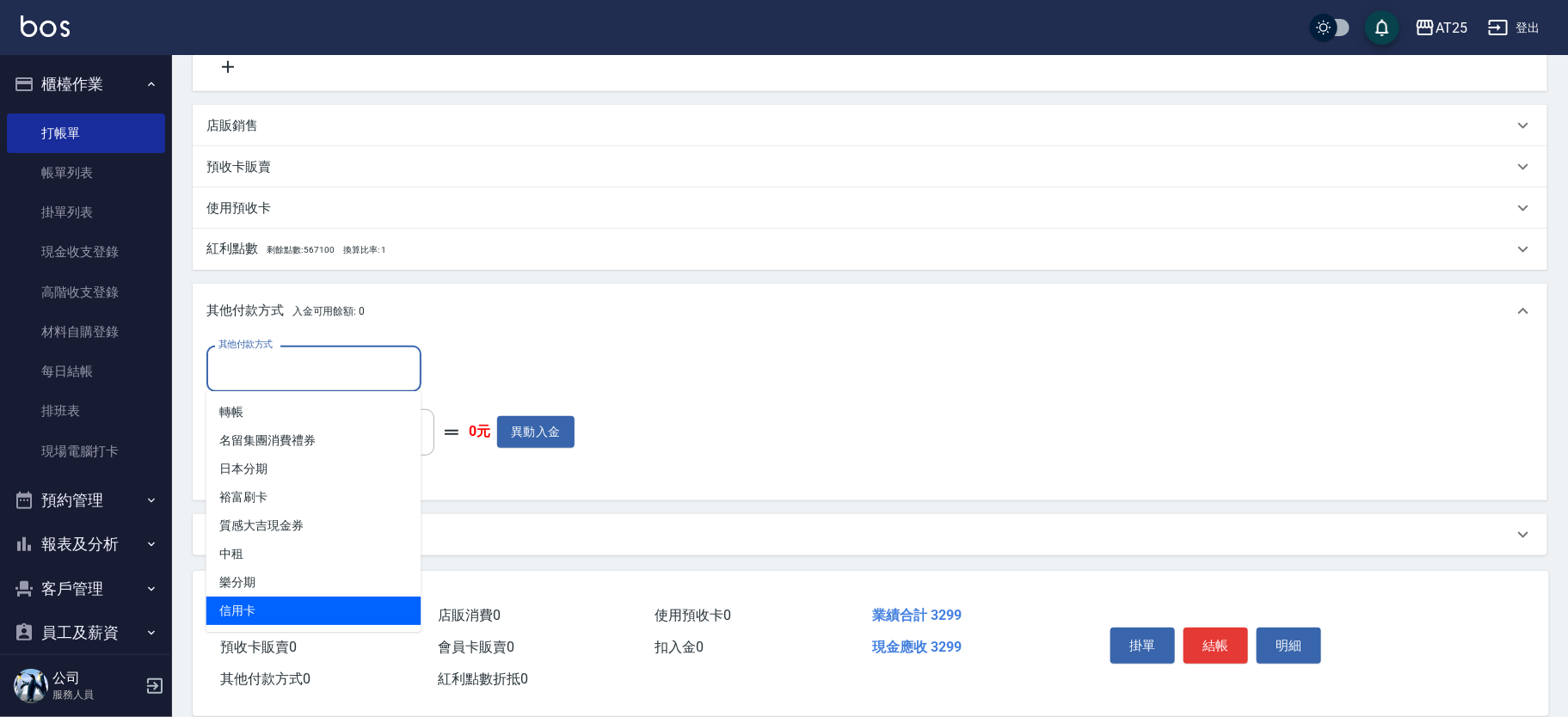
click at [267, 609] on span "信用卡" at bounding box center [313, 611] width 215 height 28
type input "信用卡"
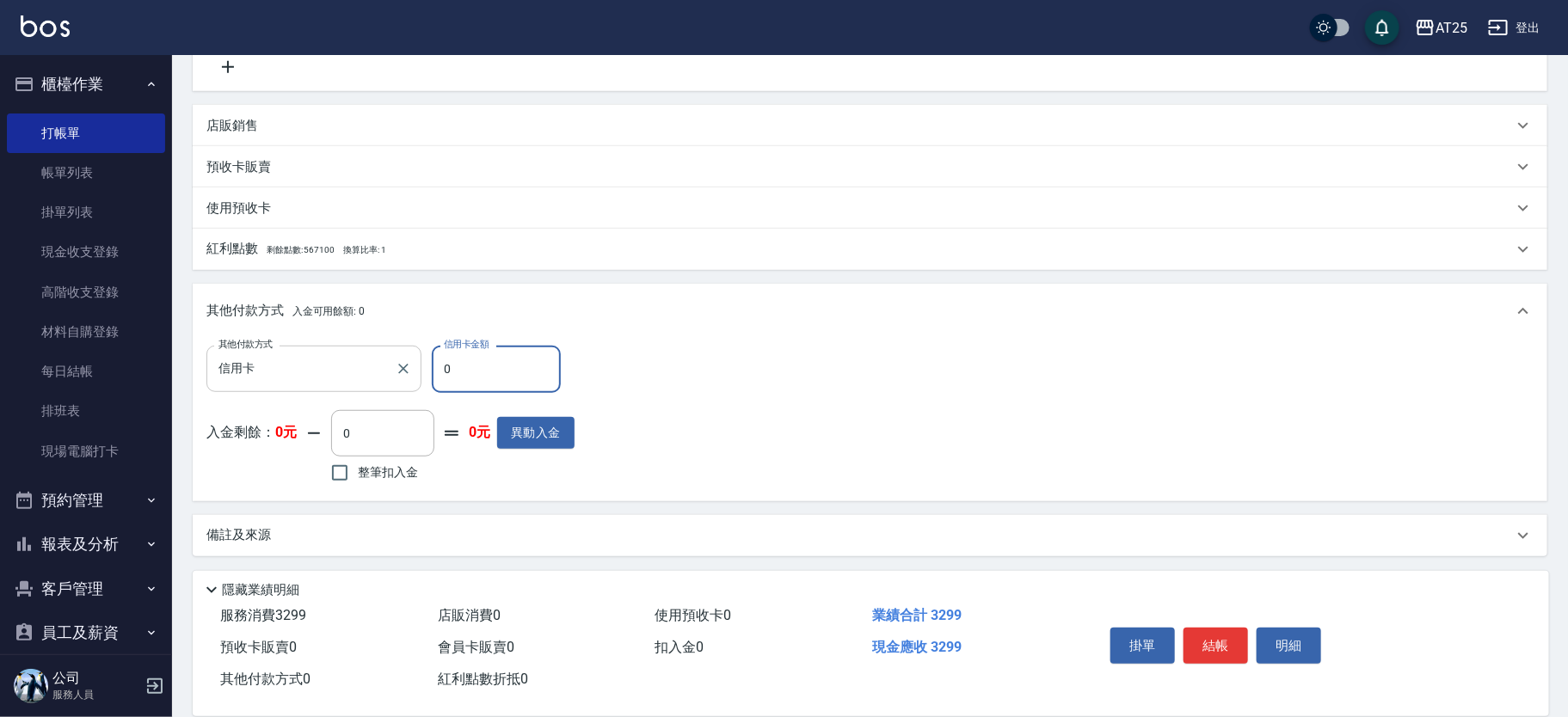
drag, startPoint x: 476, startPoint y: 364, endPoint x: 387, endPoint y: 365, distance: 89.0
click at [387, 365] on div "其他付款方式 信用卡 其他付款方式 信用卡金額 0 信用卡金額" at bounding box center [390, 369] width 368 height 46
type input "32"
type input "290"
type input "329"
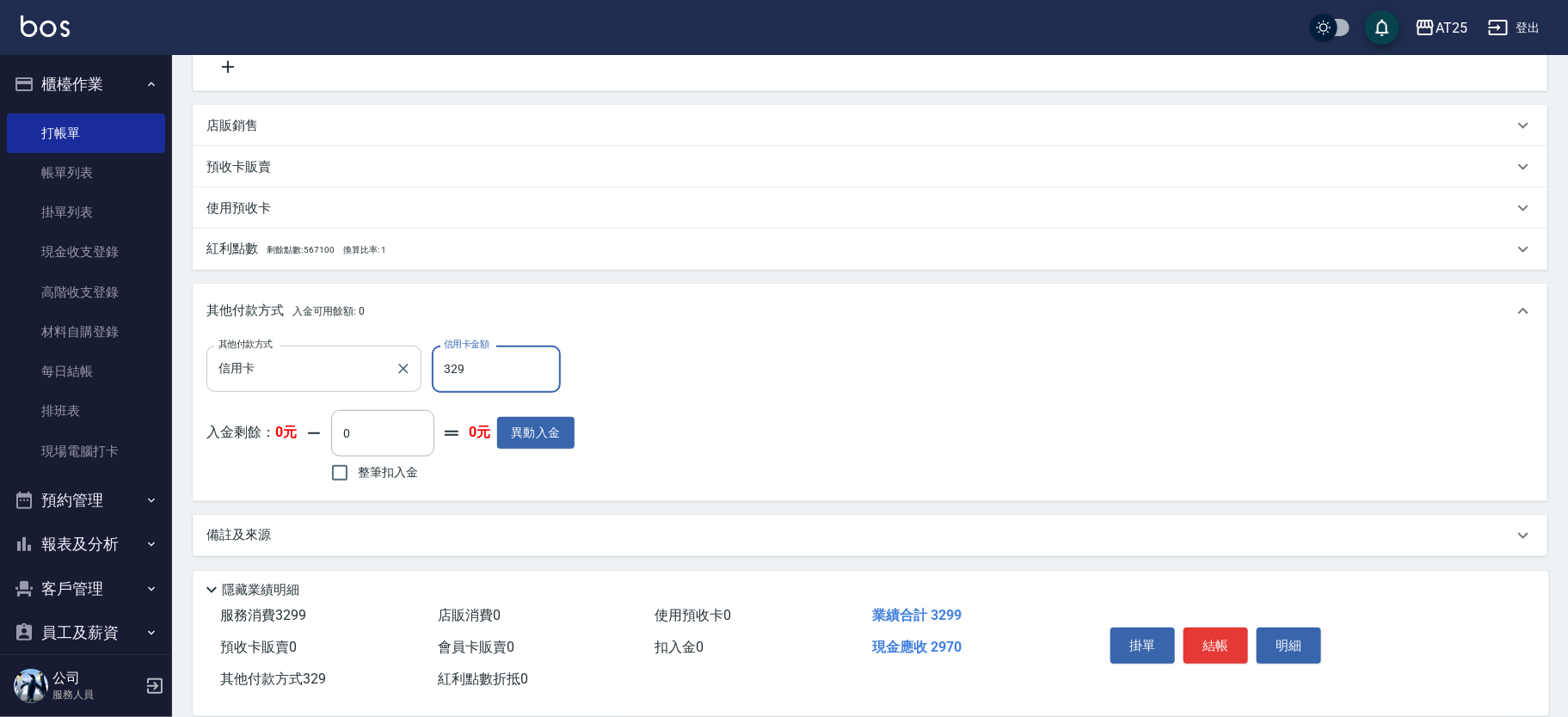
type input "0"
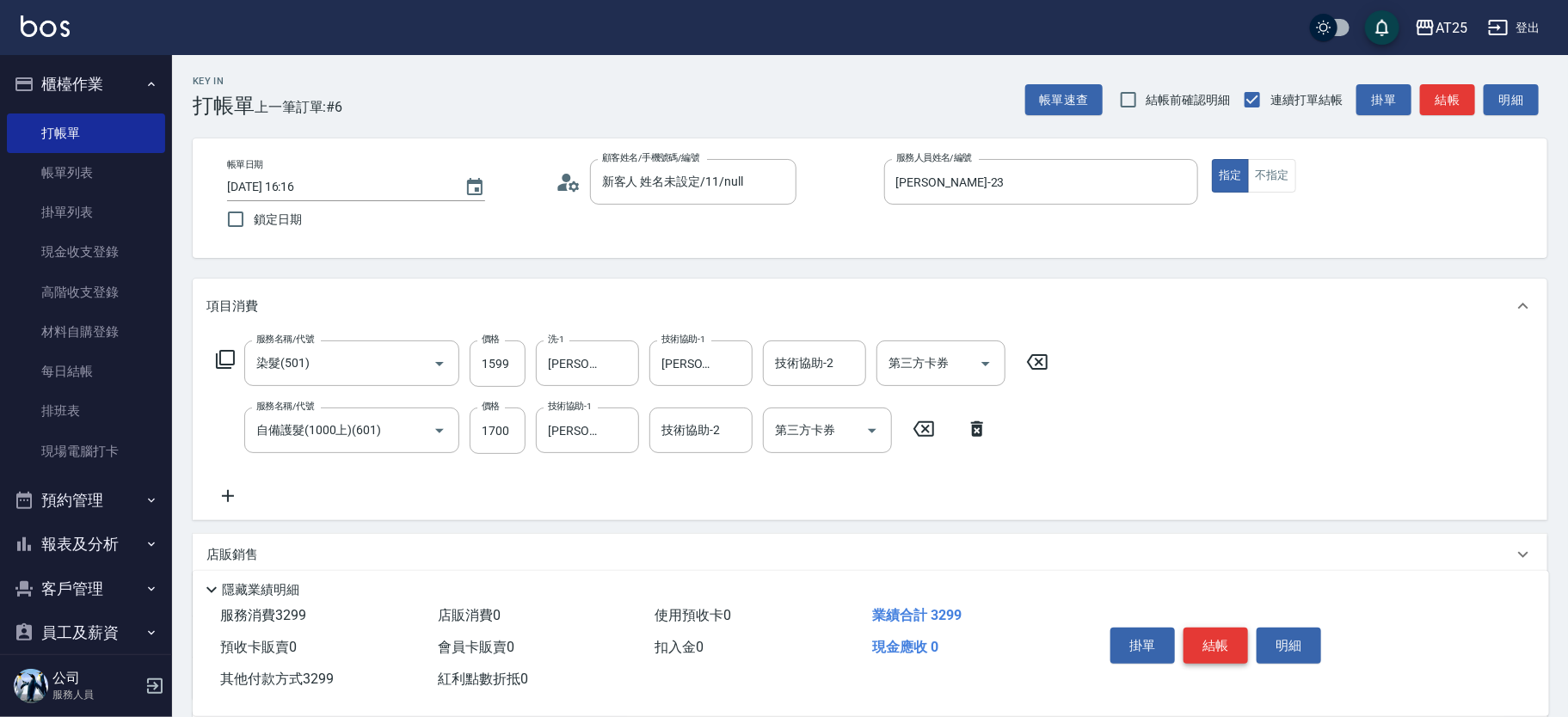
type input "3299"
click at [1227, 645] on button "結帳" at bounding box center [1215, 645] width 65 height 36
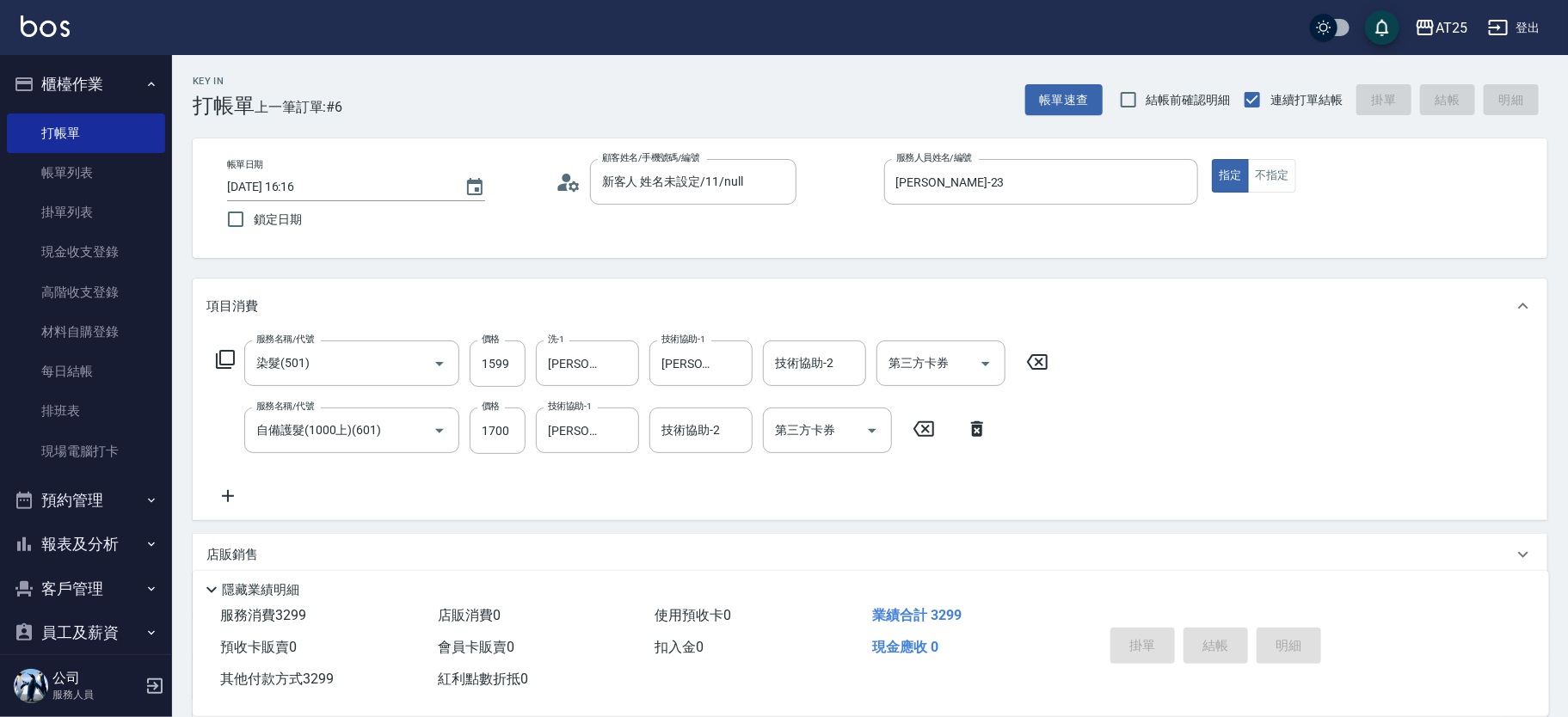
type input "[DATE] 16:23"
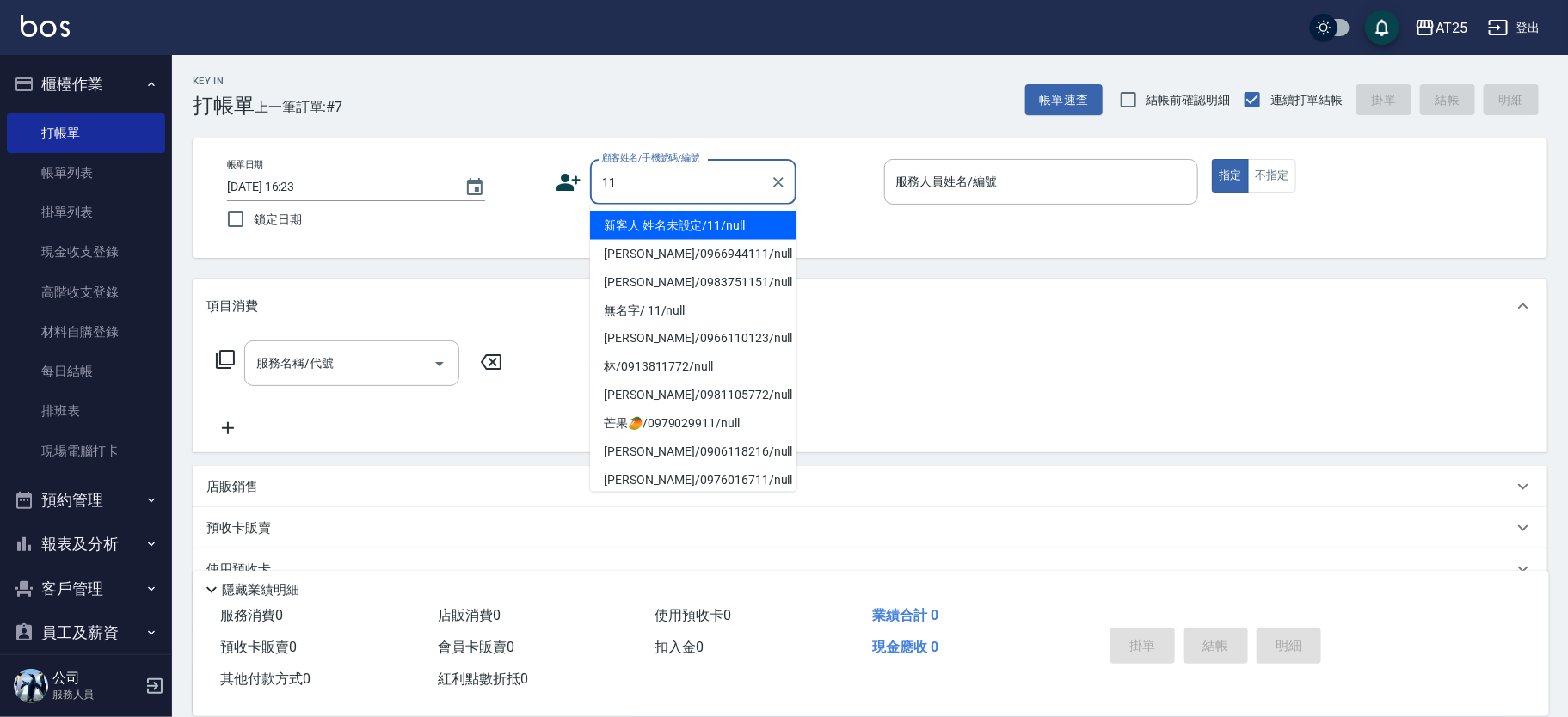
type input "新客人 姓名未設定/11/null"
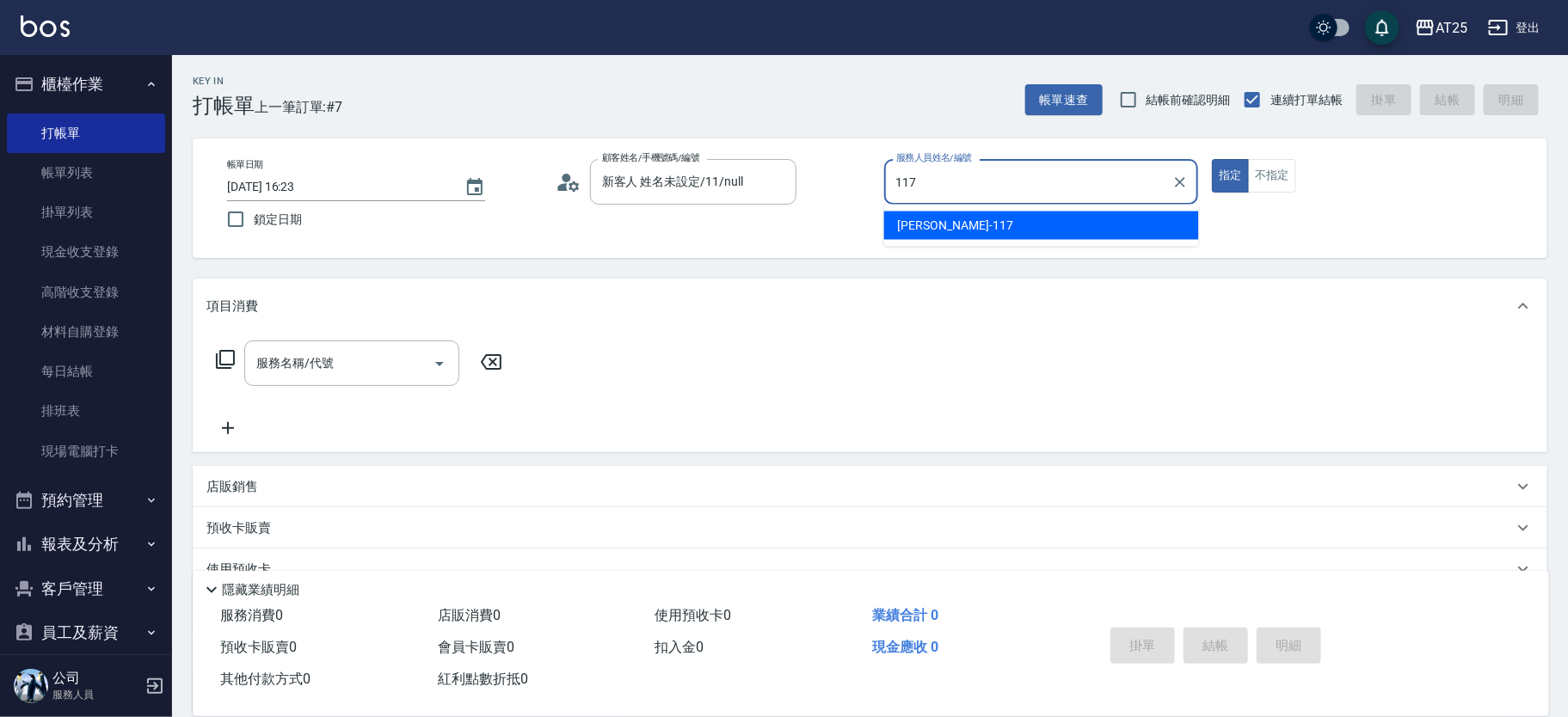
type input "[PERSON_NAME]-117"
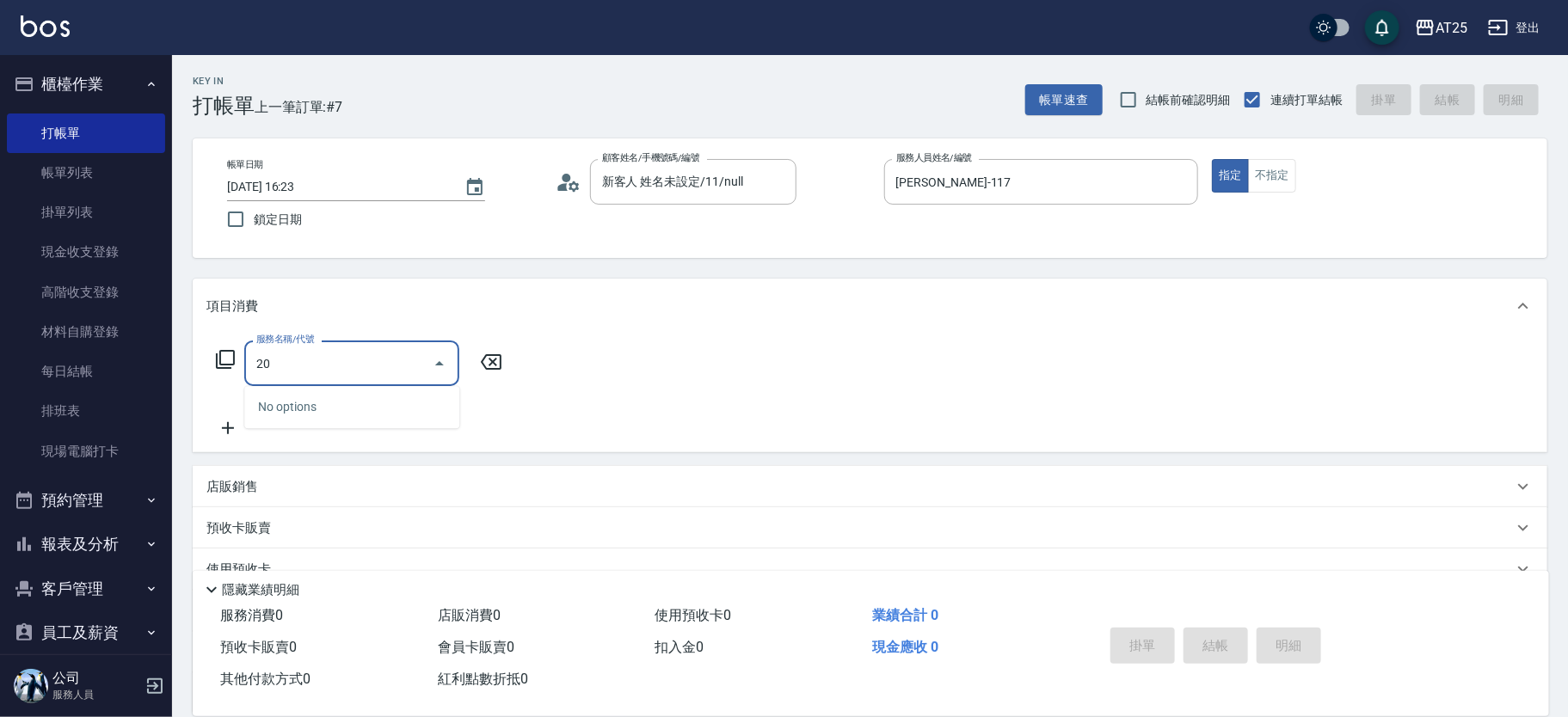
type input "201"
type input "30"
type input "洗髮(201)"
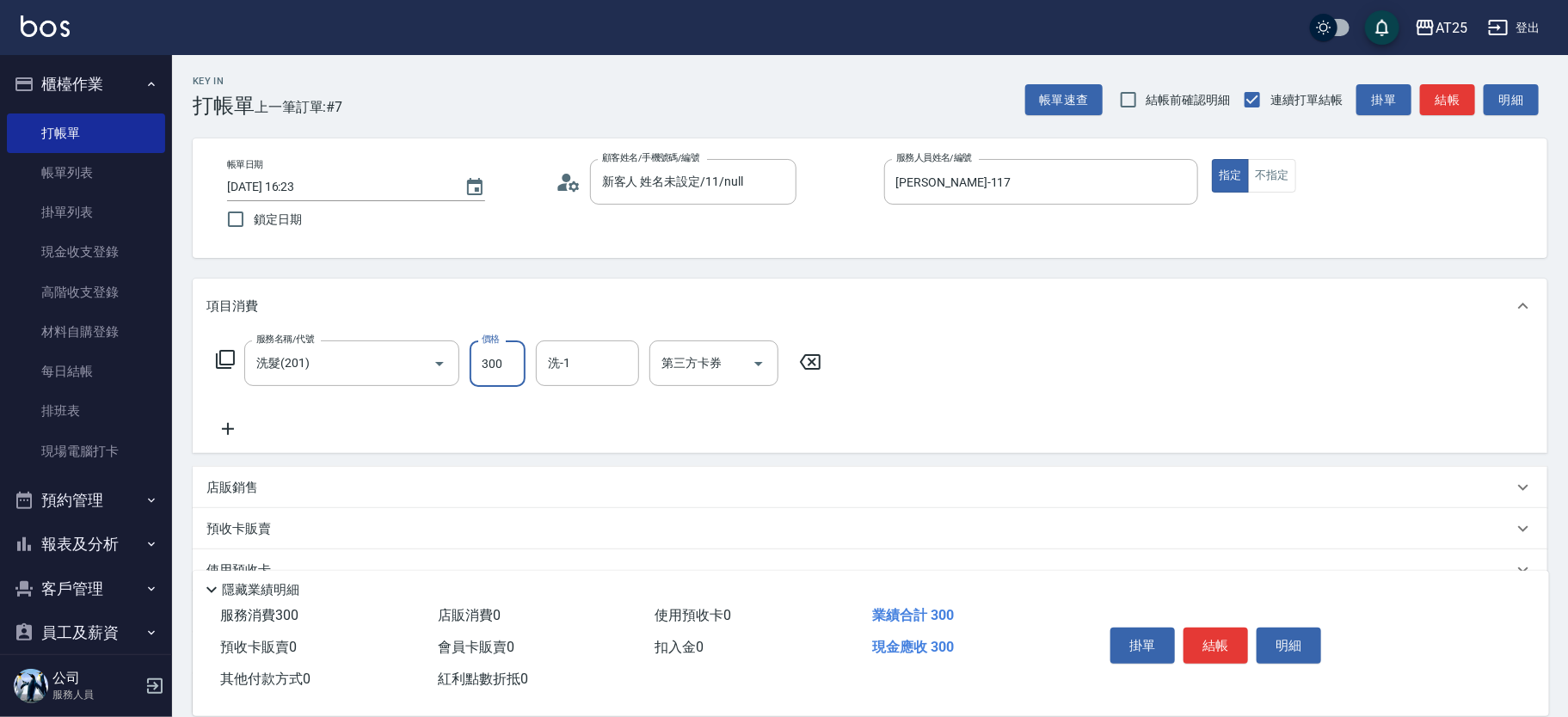
type input "0"
type input "50"
type input "500"
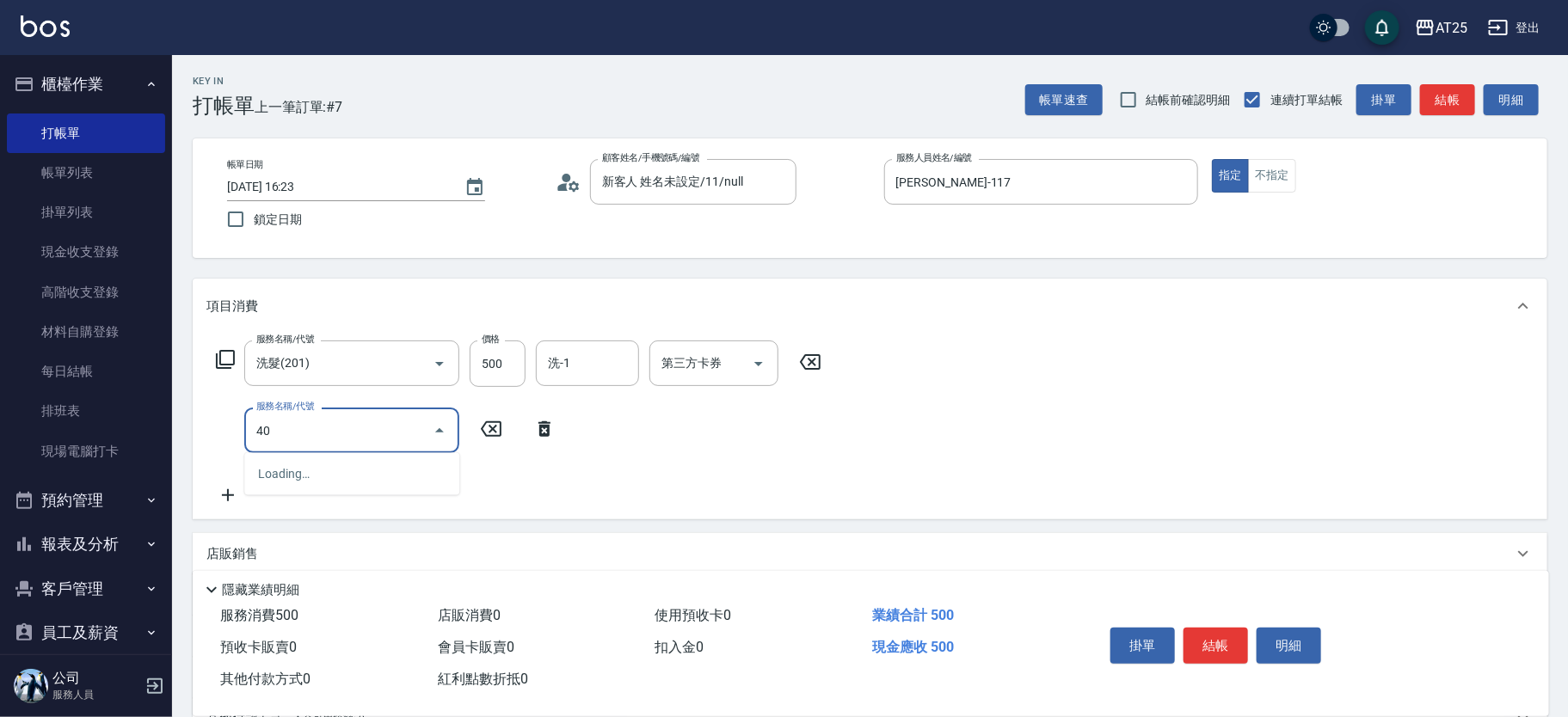
type input "401"
type input "80"
type input "剪髮(401)"
type input "50"
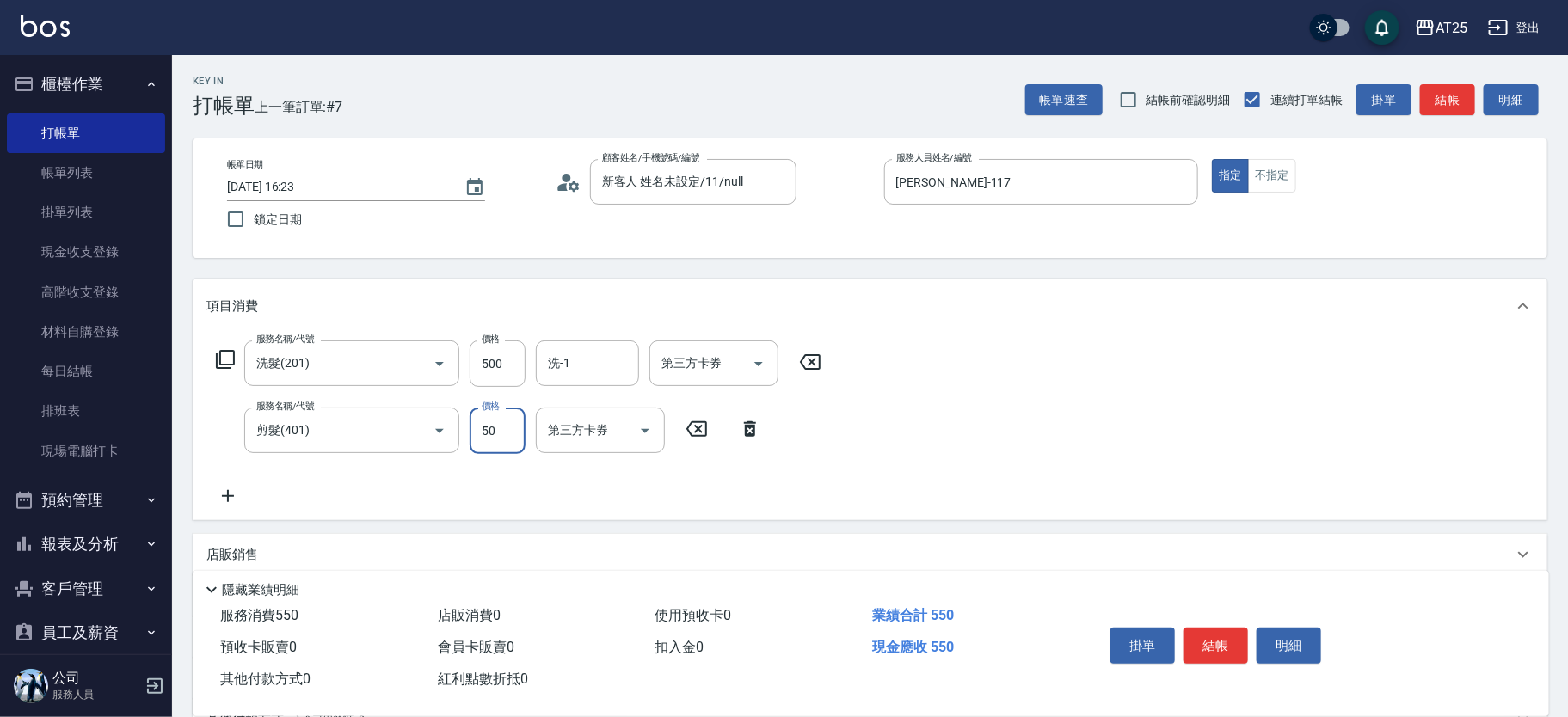
type input "100"
type input "500"
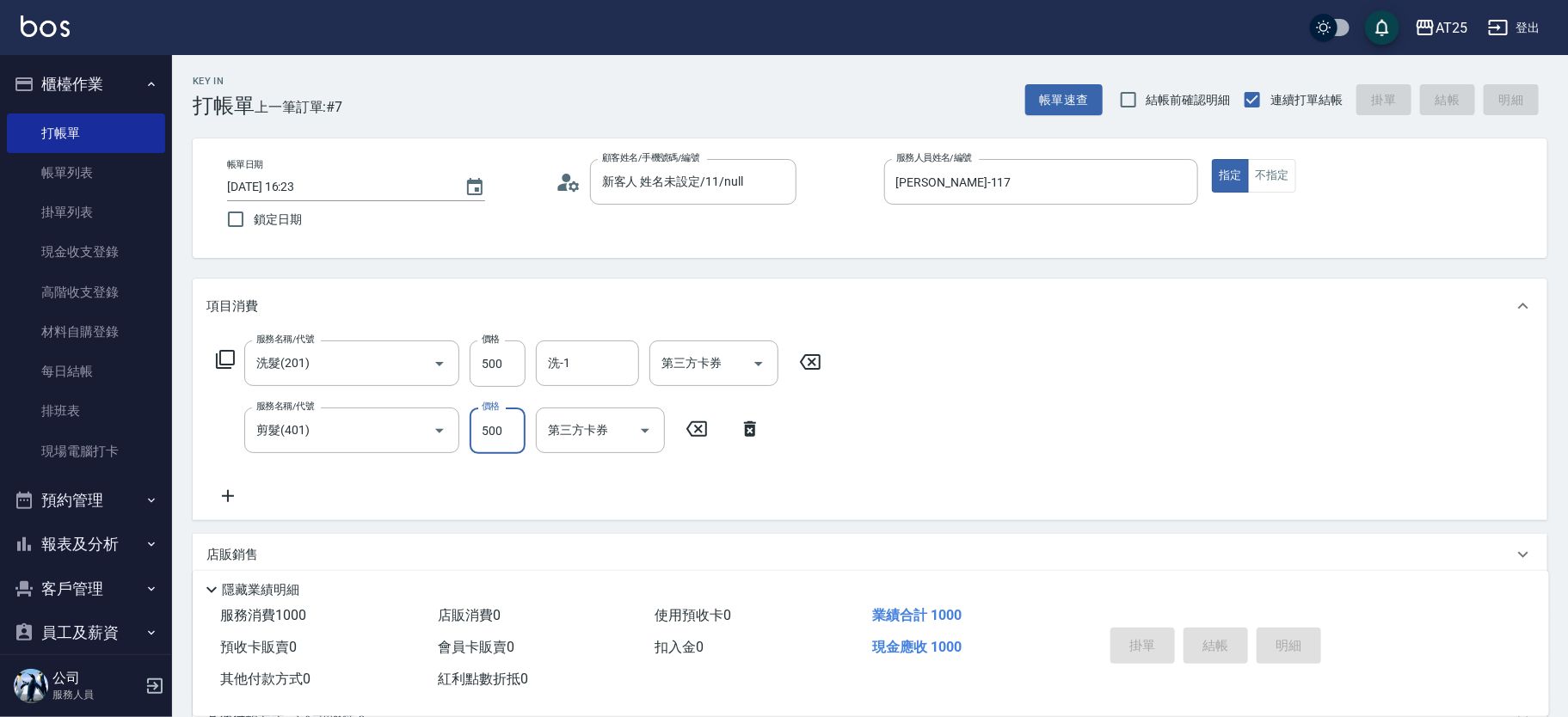
type input "[DATE] 16:27"
type input "0"
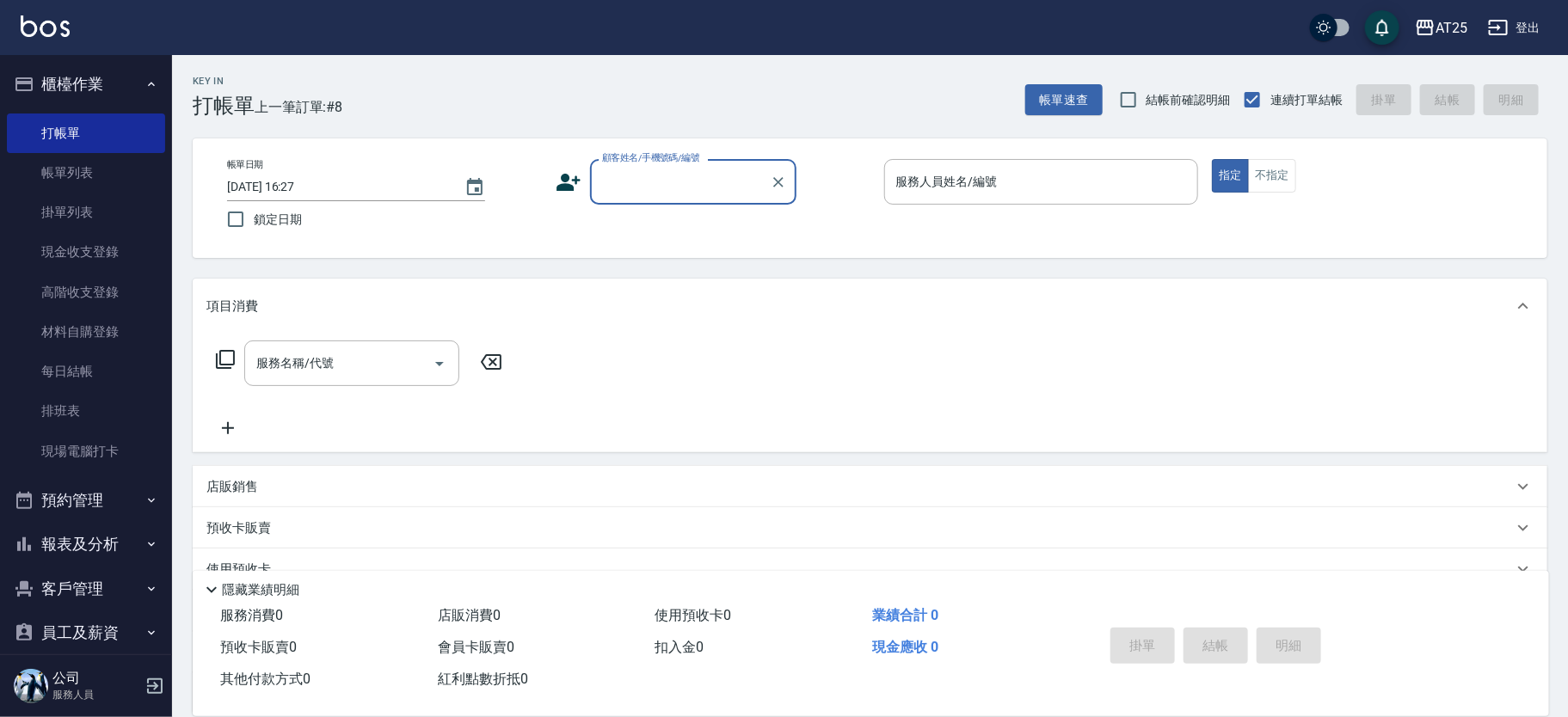
click at [83, 83] on button "櫃檯作業" at bounding box center [86, 84] width 159 height 45
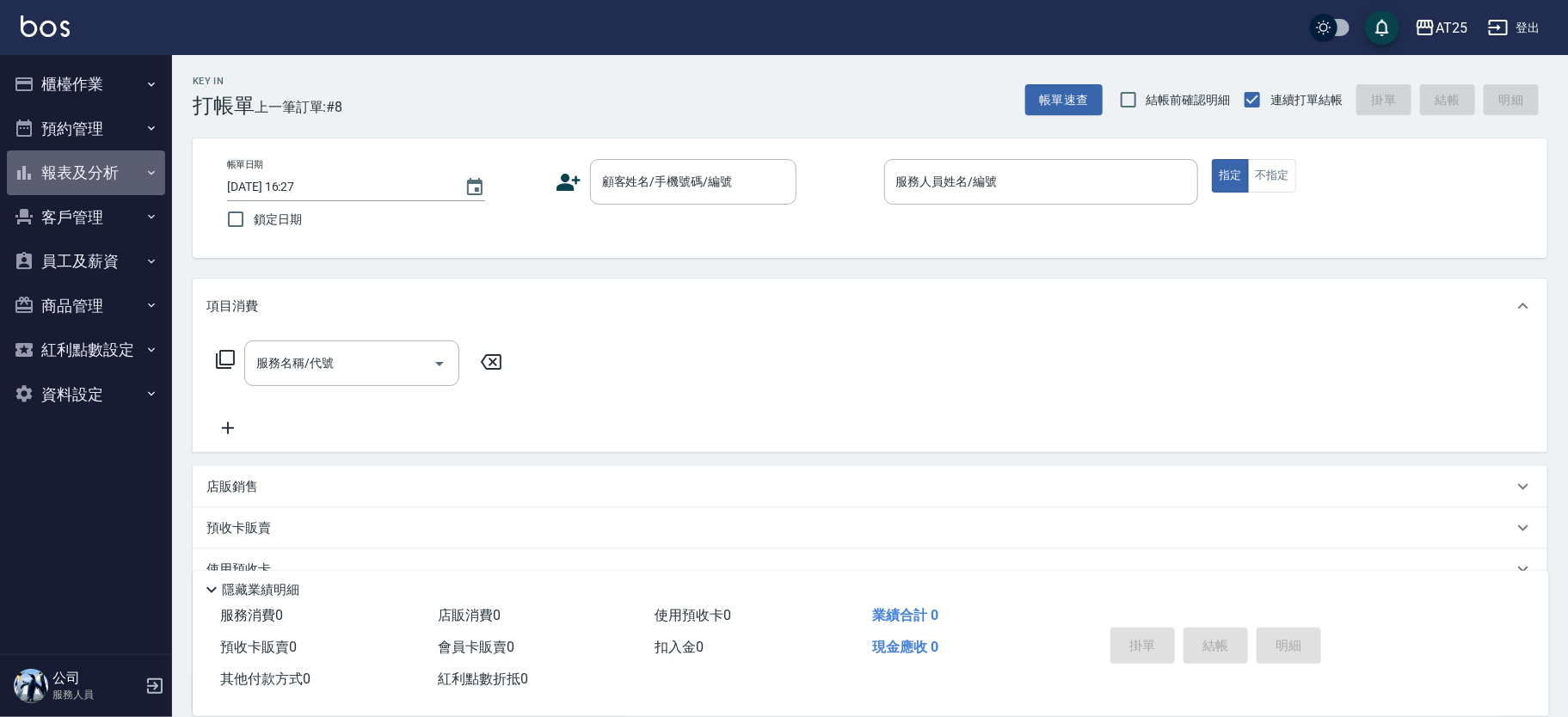
click at [112, 162] on button "報表及分析" at bounding box center [86, 173] width 159 height 45
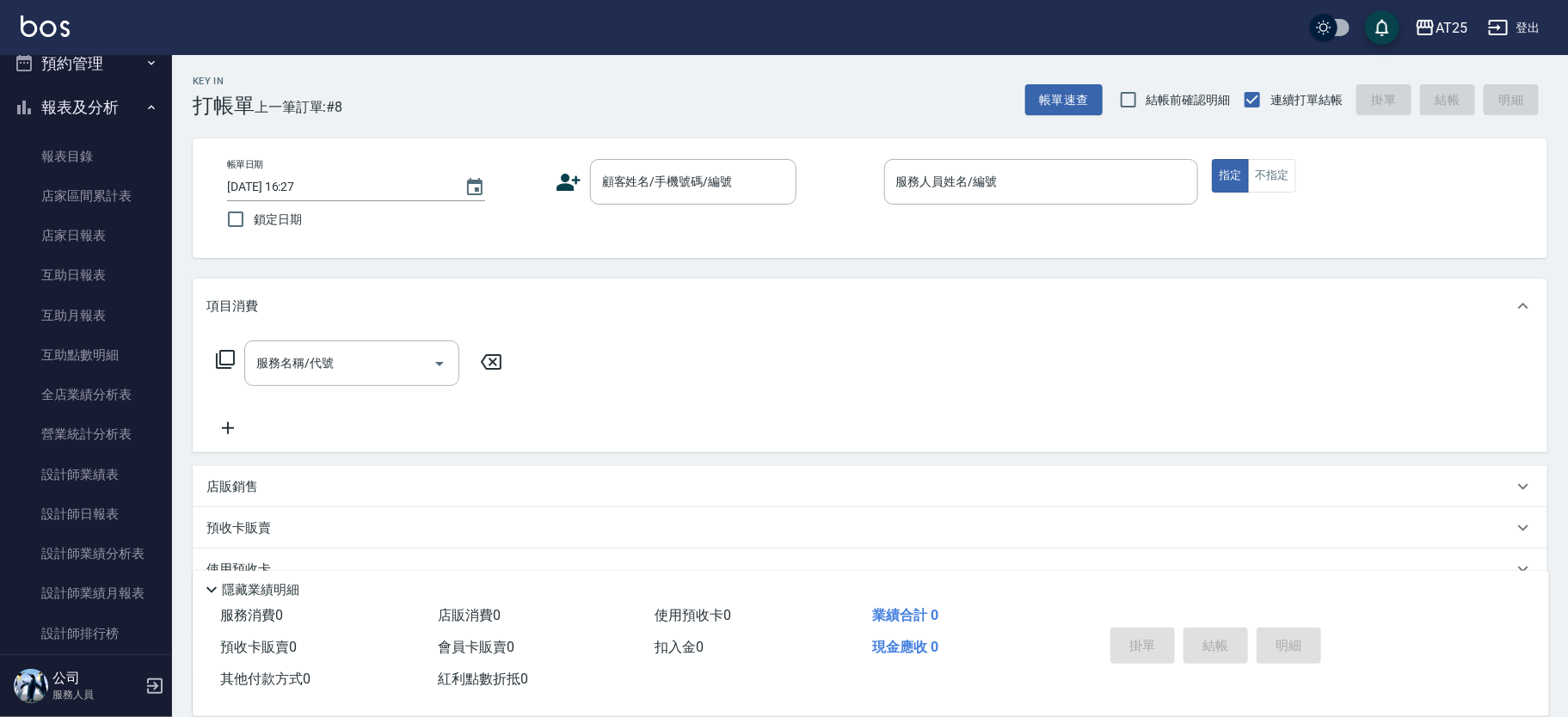
scroll to position [100, 0]
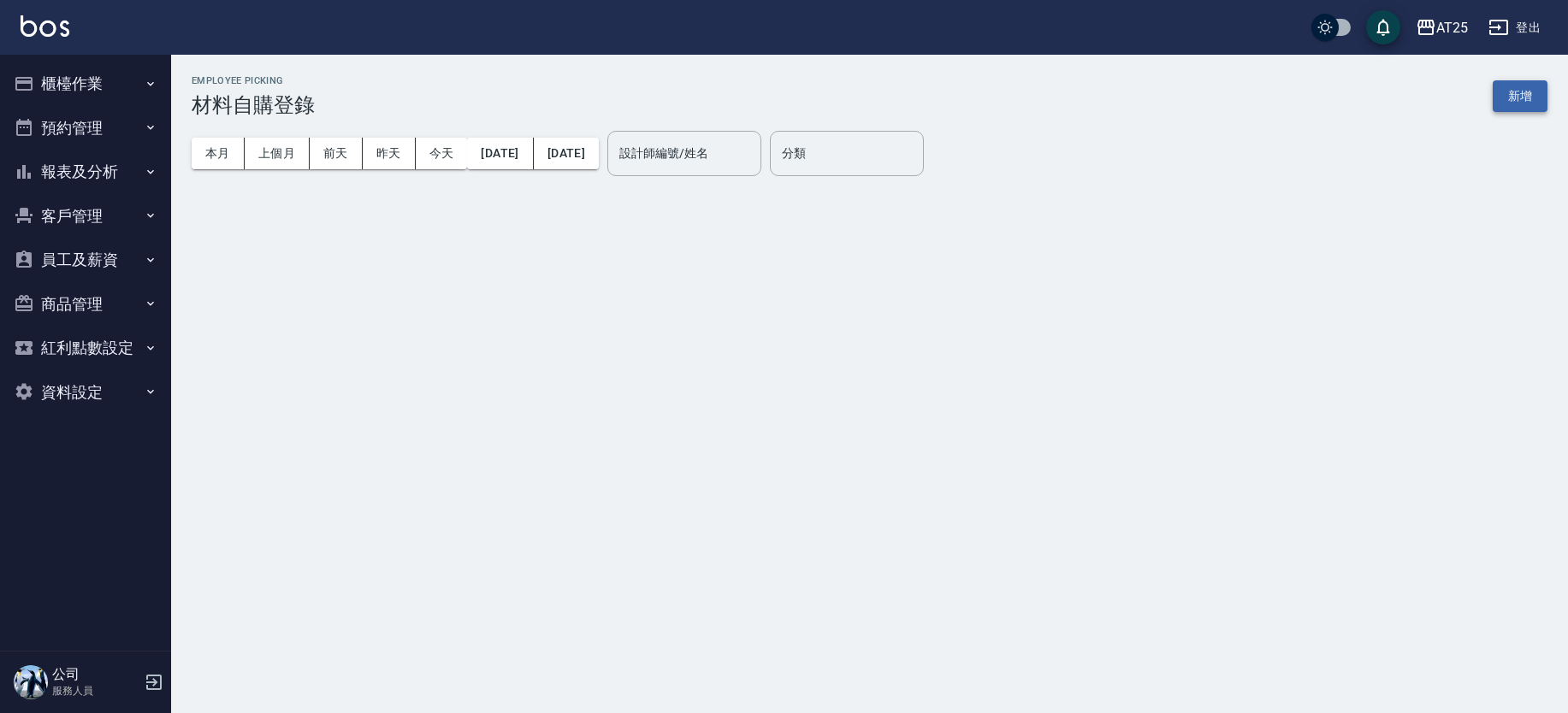
click at [1518, 94] on button "新增" at bounding box center [1519, 96] width 55 height 32
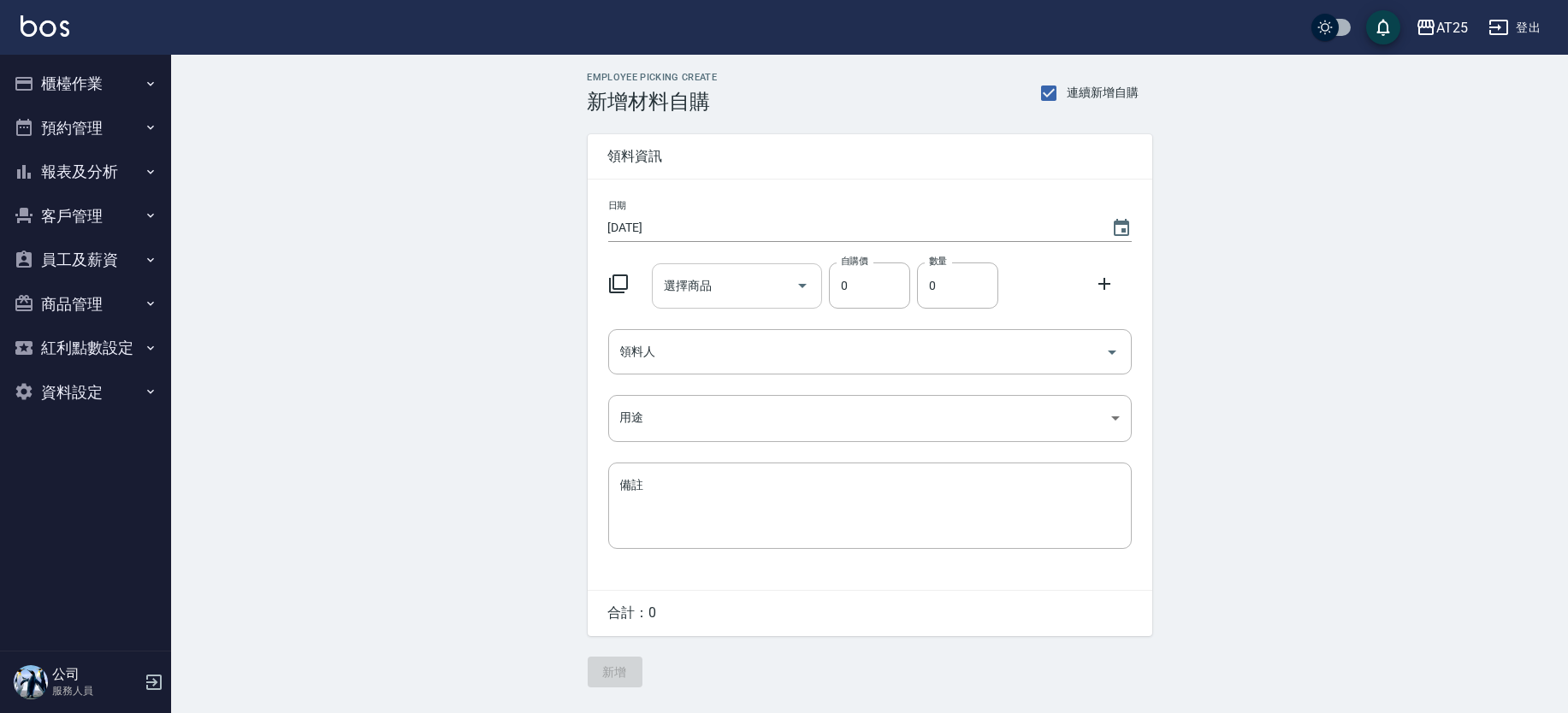
click at [765, 290] on input "選擇商品" at bounding box center [723, 286] width 129 height 30
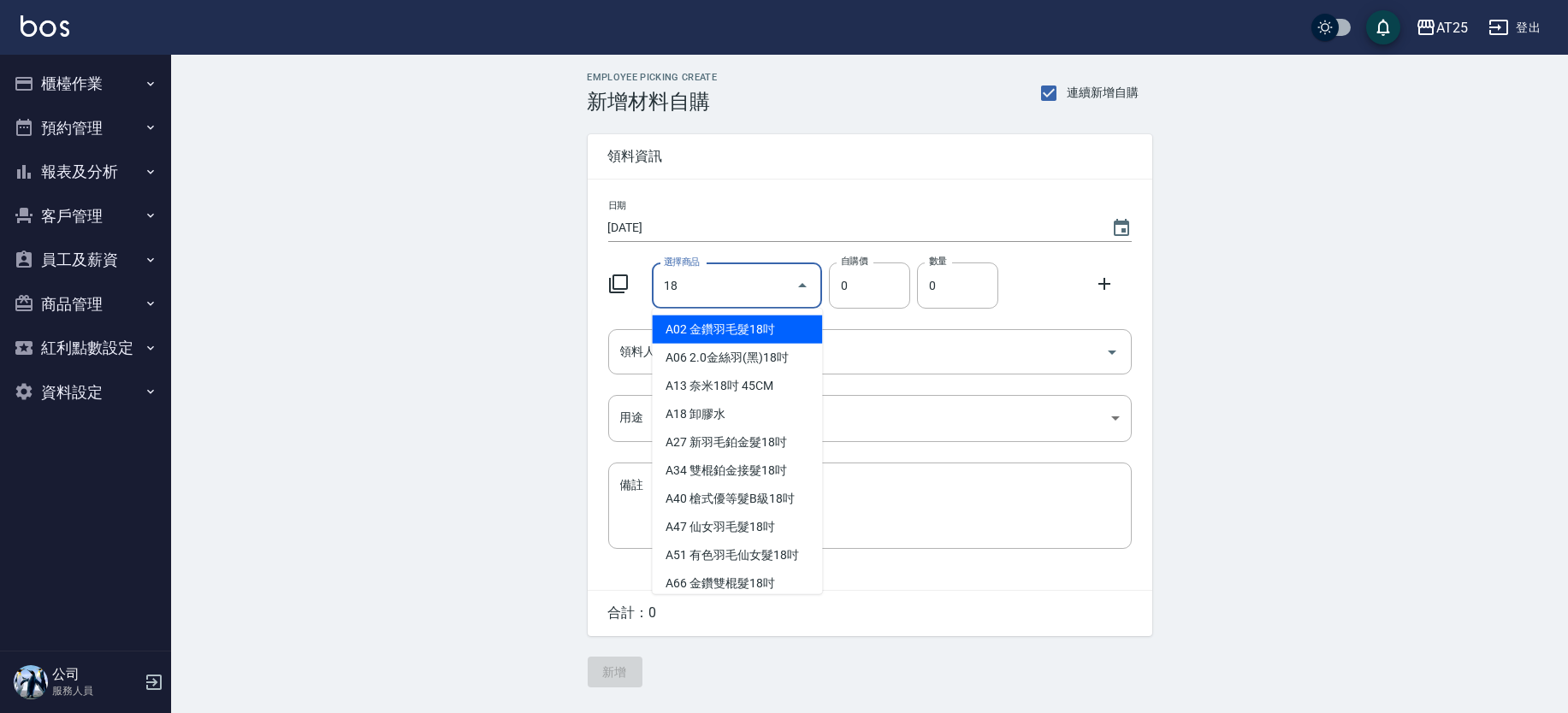
click at [775, 320] on li "A02 金鑽羽毛髮18吋" at bounding box center [736, 329] width 170 height 28
type input "金鑽羽毛髮18吋"
type input "1530"
type input "1"
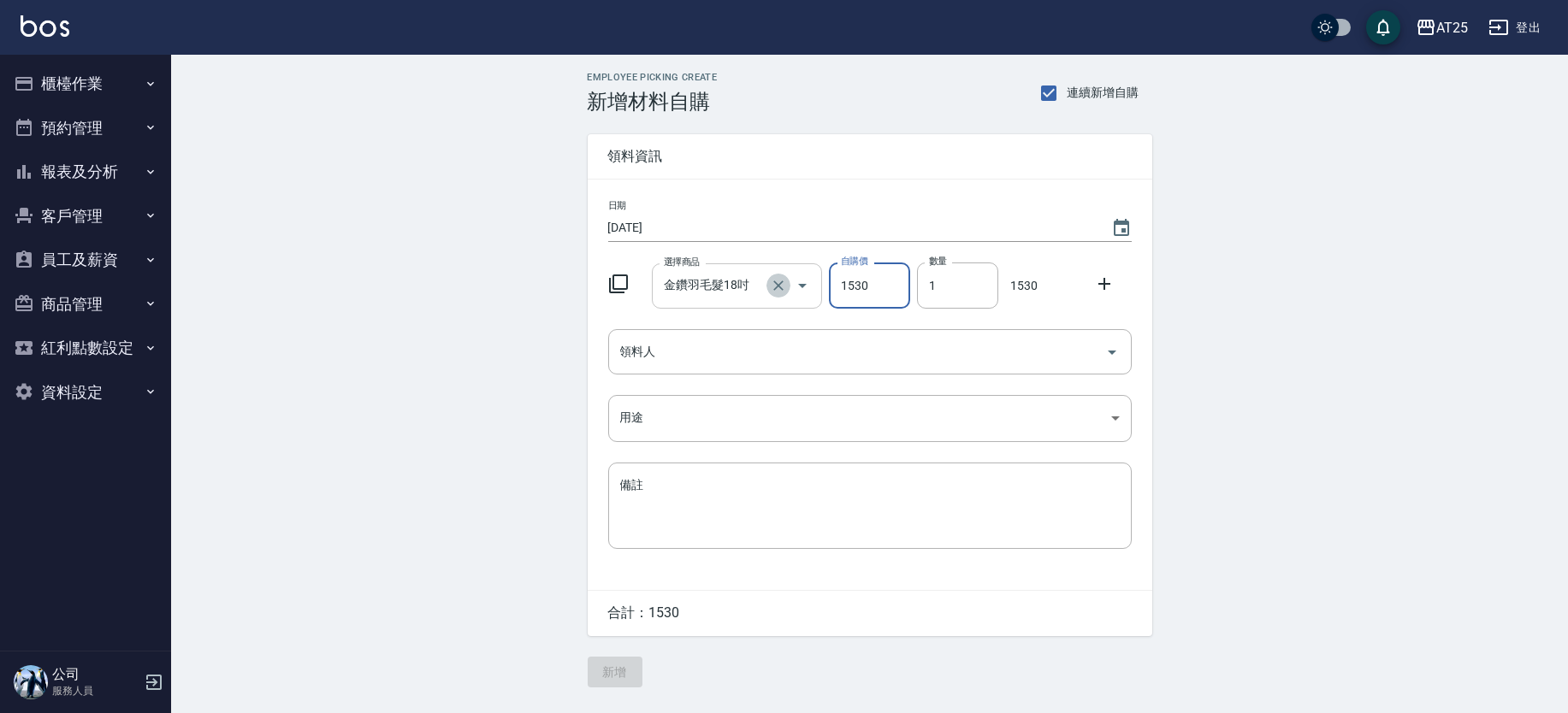
click at [770, 289] on icon "Clear" at bounding box center [778, 286] width 17 height 17
type input "0"
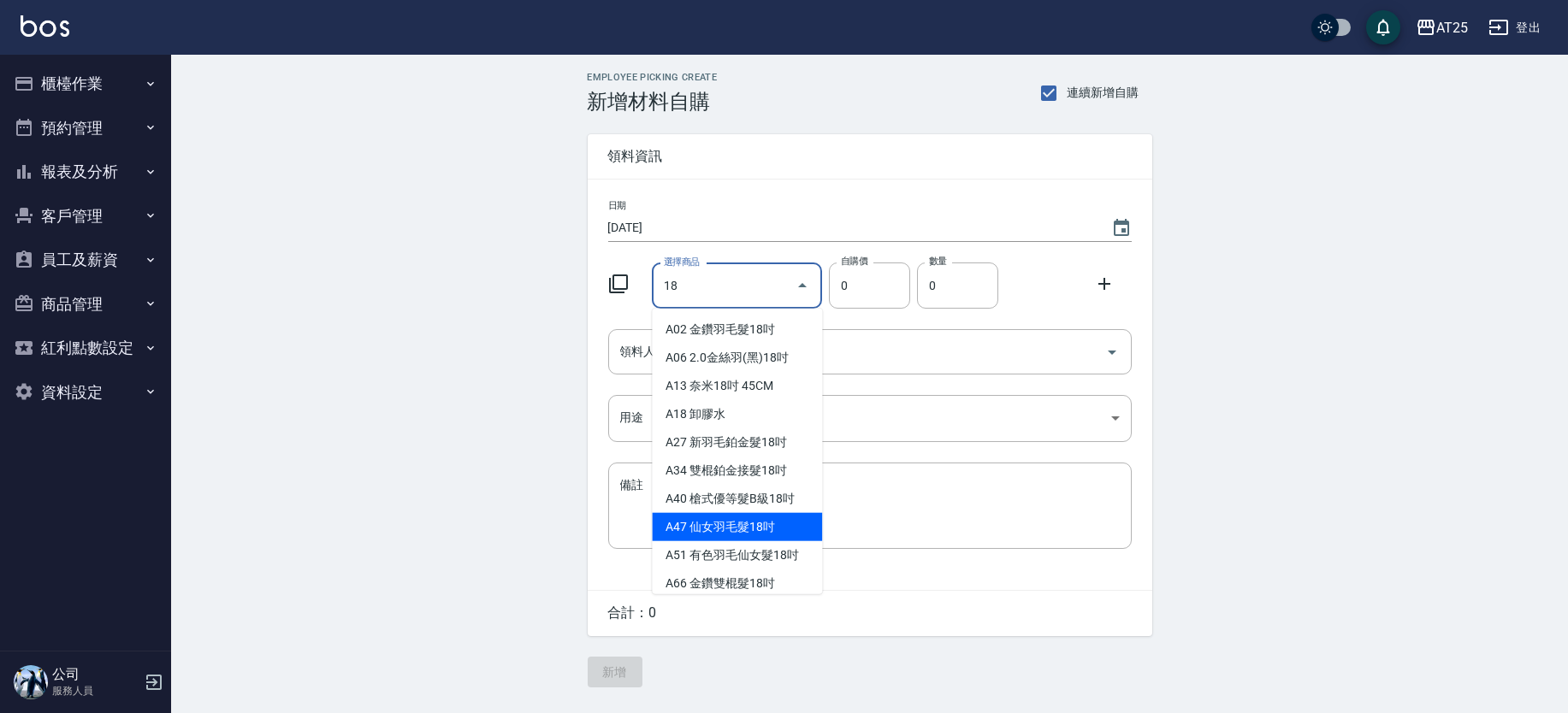
click at [792, 523] on li "A47 仙女羽毛髮18吋" at bounding box center [736, 526] width 170 height 28
type input "仙女羽毛髮18吋"
type input "2380"
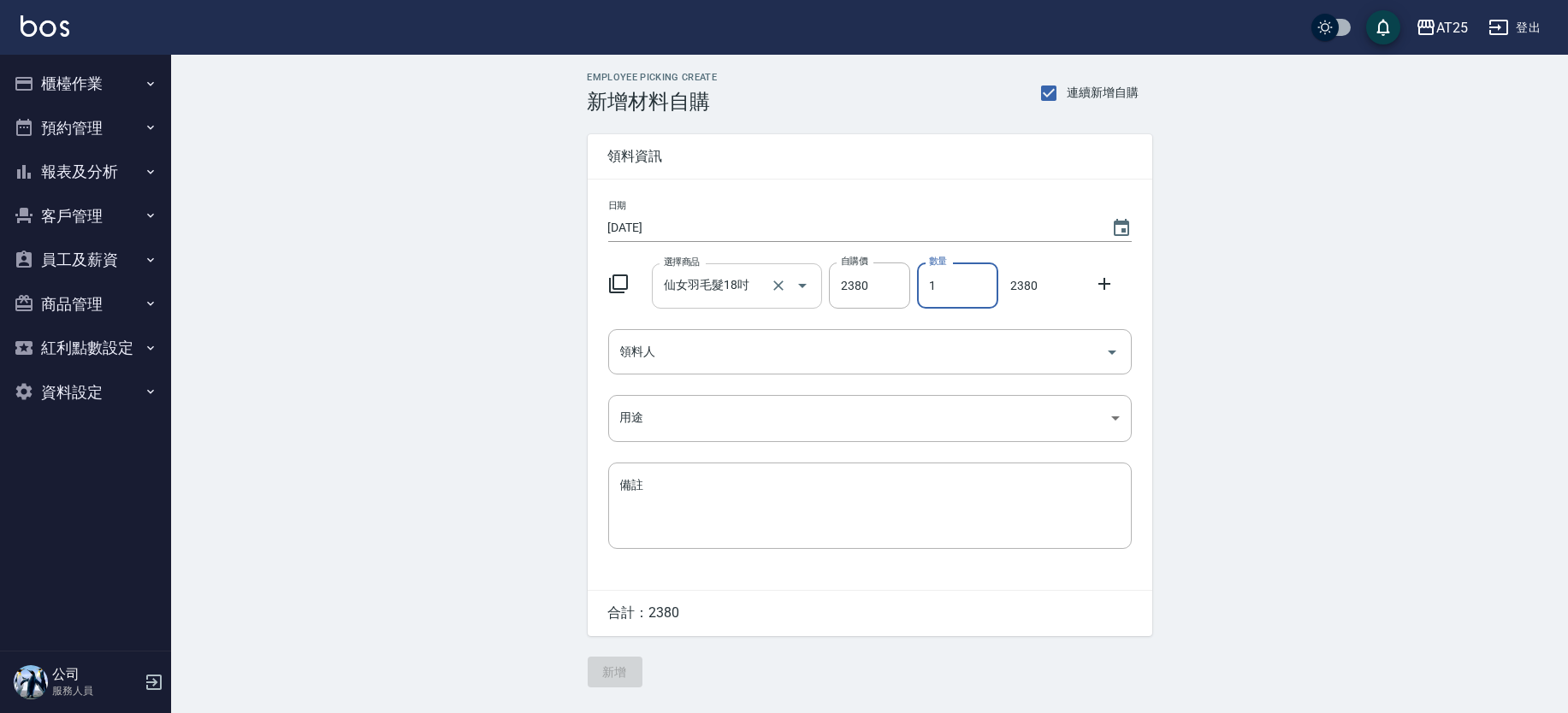
drag, startPoint x: 951, startPoint y: 293, endPoint x: 913, endPoint y: 288, distance: 38.3
click at [913, 288] on div "數量 1 數量" at bounding box center [954, 282] width 89 height 53
type input "2"
click at [1301, 226] on div "Employee Picking Create 新增材料自購 連續新增自購 領料資訊 日期 2025/09/17 選擇商品 仙女羽毛髮18吋 選擇商品 自購價…" at bounding box center [870, 380] width 1397 height 650
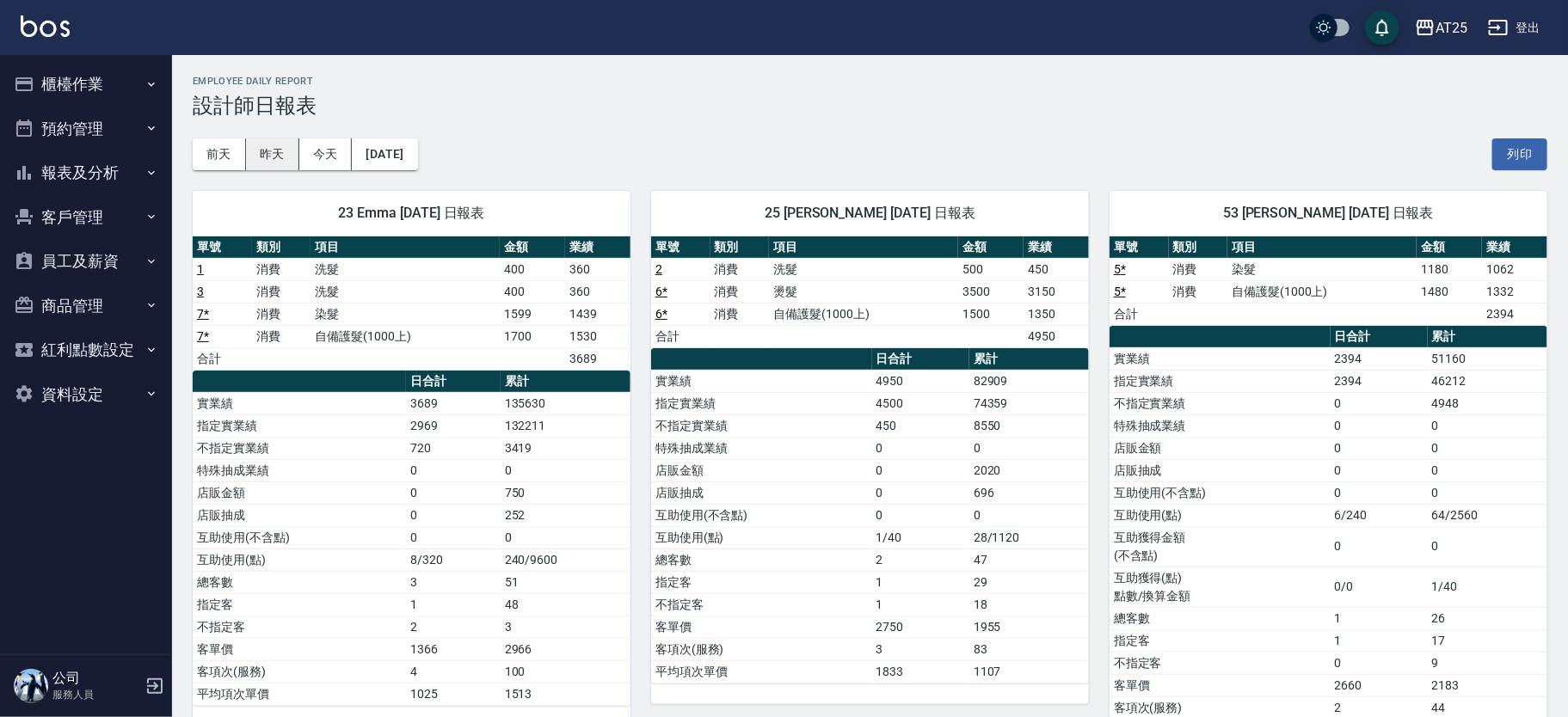
click at [276, 148] on button "昨天" at bounding box center [272, 154] width 53 height 32
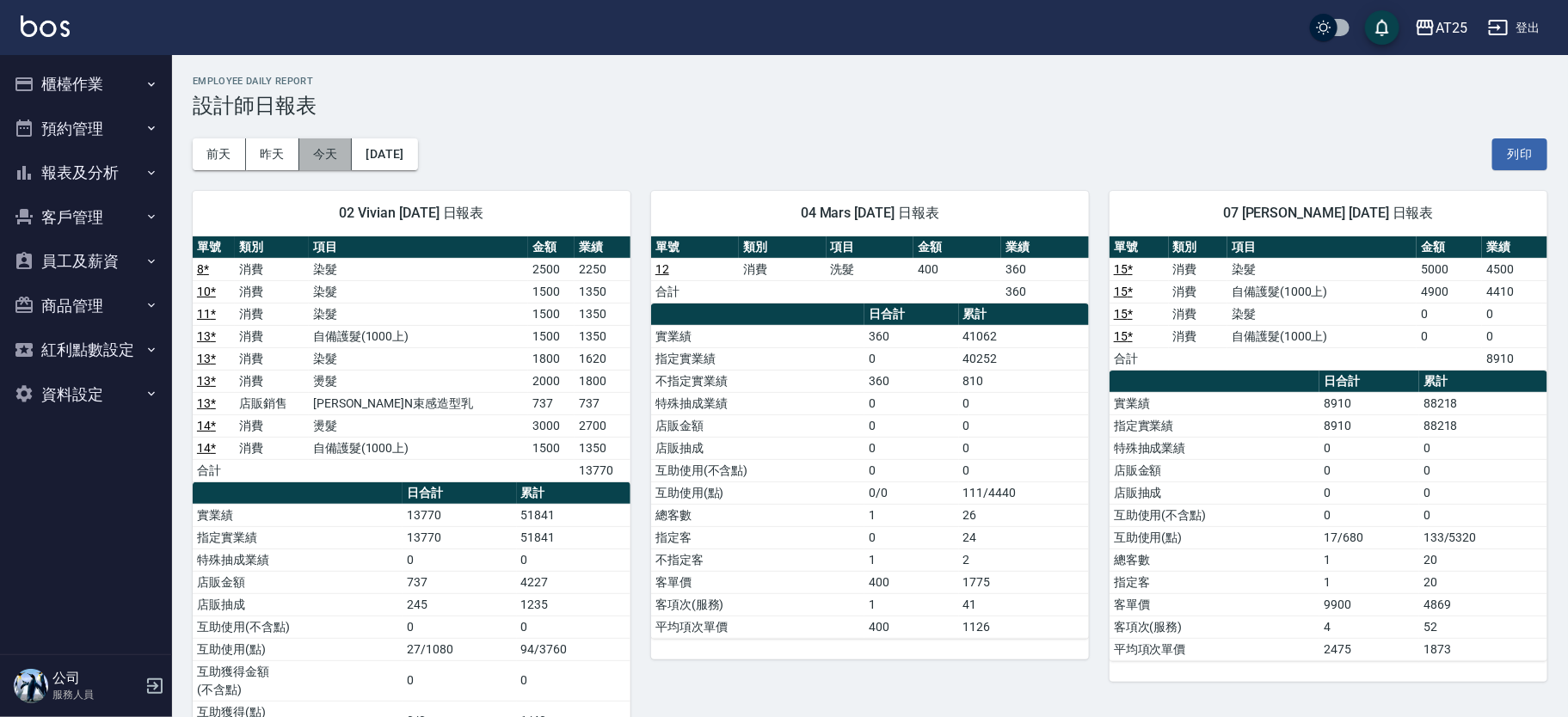
click at [322, 156] on button "今天" at bounding box center [325, 154] width 53 height 32
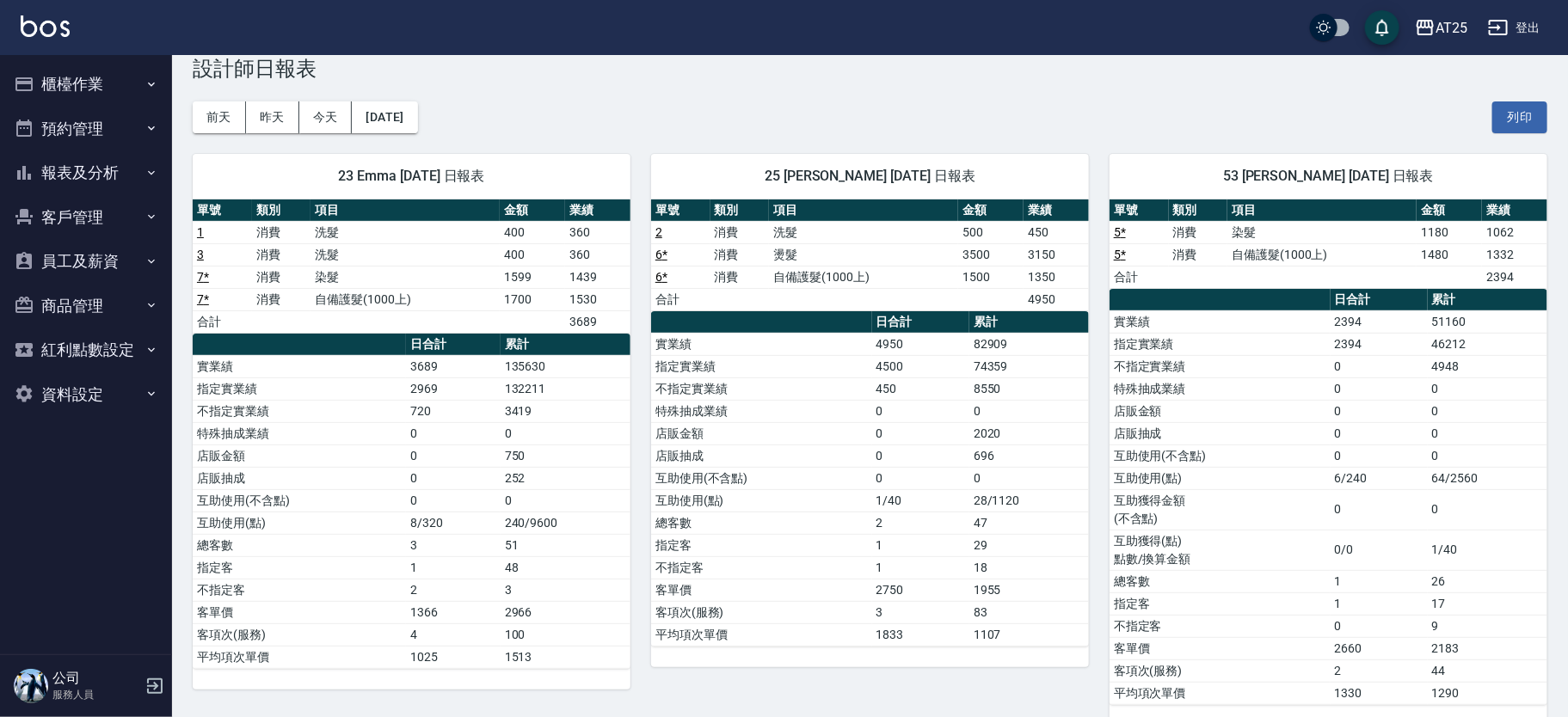
scroll to position [28, 0]
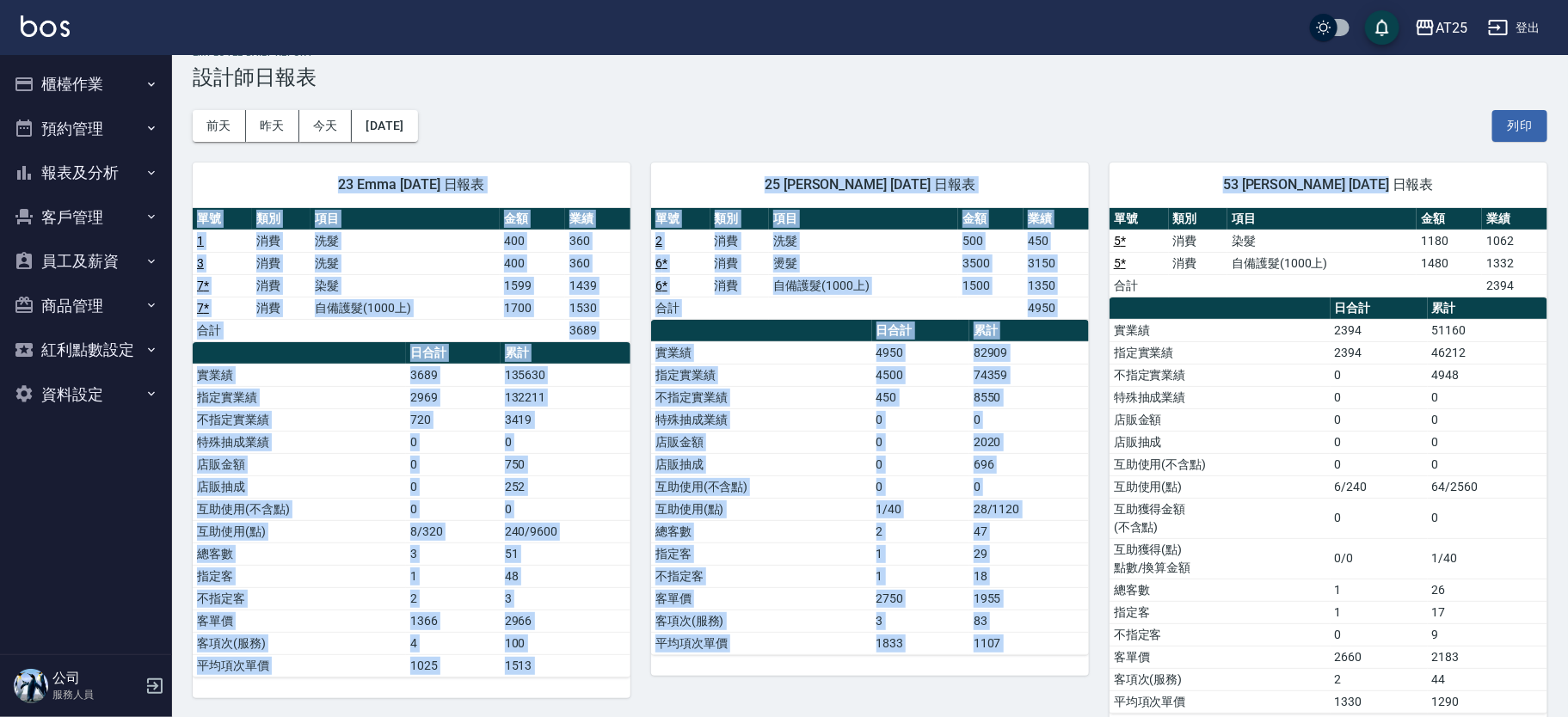
drag, startPoint x: 1560, startPoint y: 167, endPoint x: 1561, endPoint y: 112, distance: 55.0
click at [1561, 112] on div "AT25 2025-09-17 設計師日報表 列印時間： 2025-09-17-16:28 Employee Daily Report 設計師日報表 前天 昨…" at bounding box center [870, 687] width 1396 height 1321
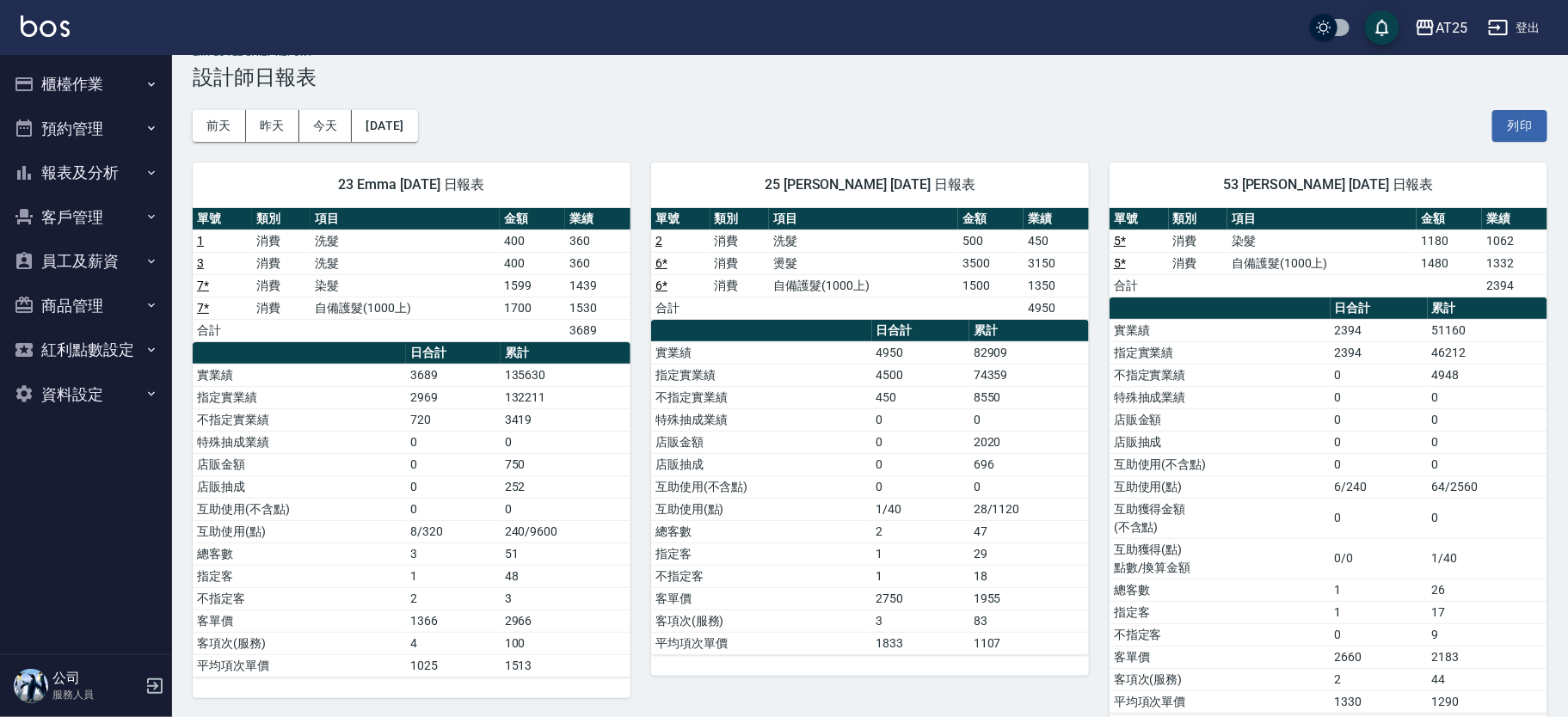
click at [964, 116] on div "前天 昨天 今天 2025/09/17 列印" at bounding box center [870, 126] width 1354 height 74
click at [272, 112] on button "昨天" at bounding box center [272, 126] width 53 height 32
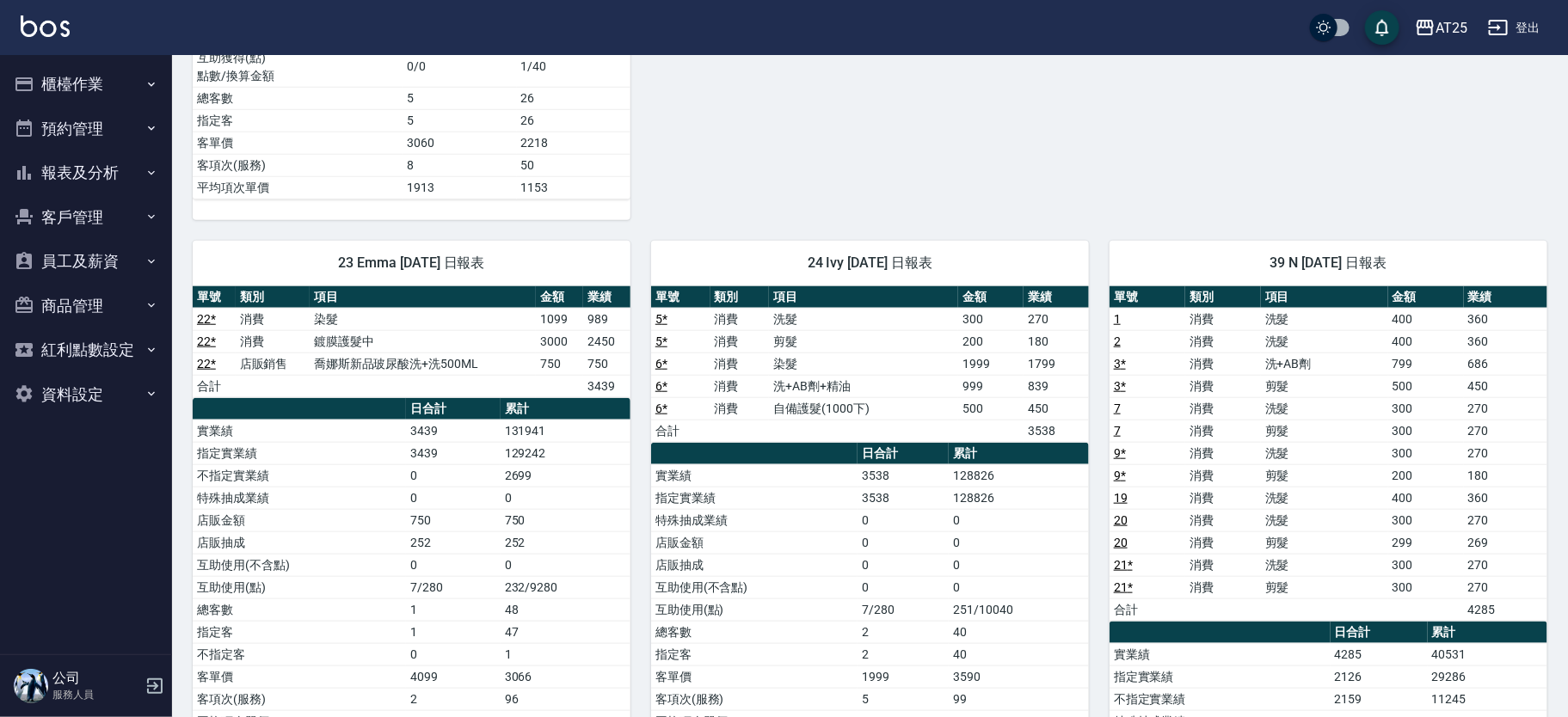
scroll to position [730, 0]
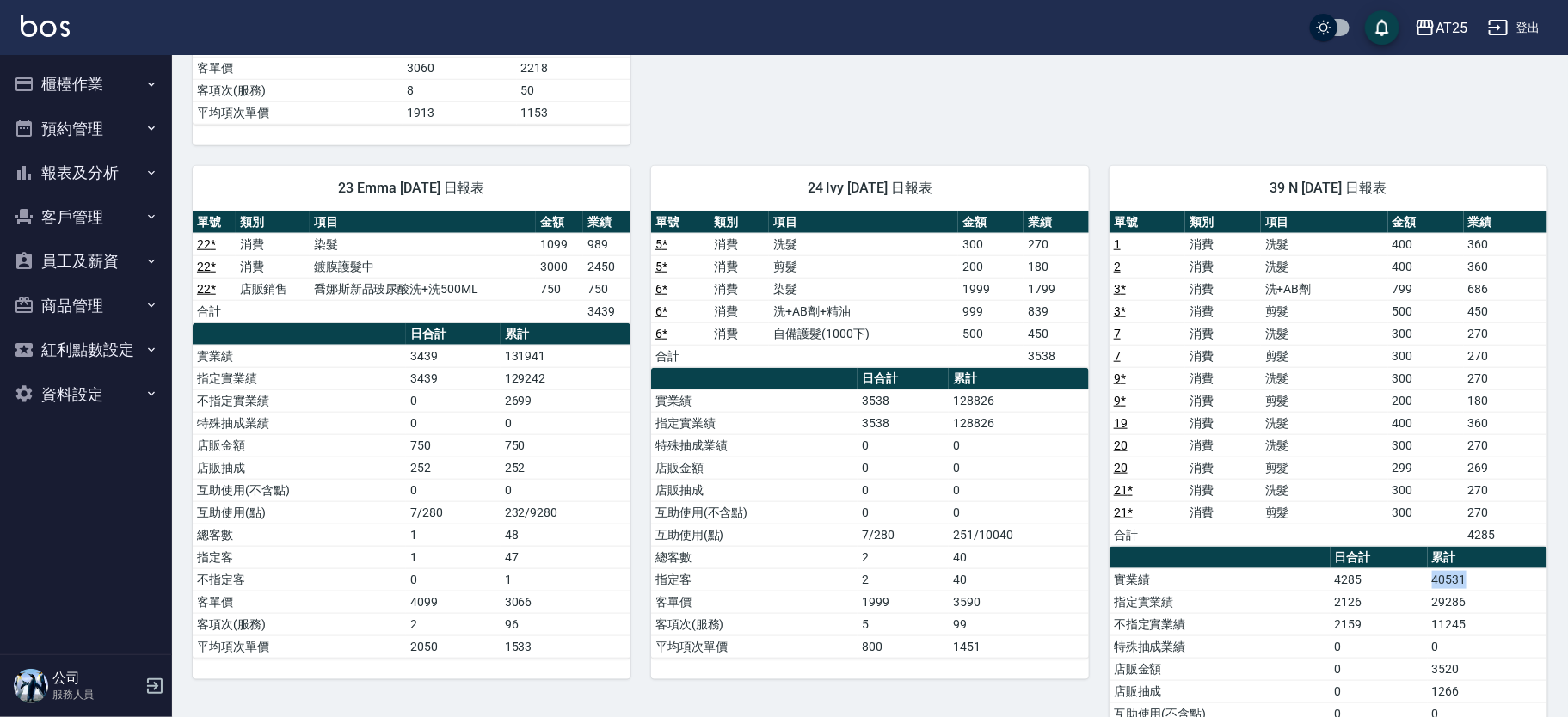
drag, startPoint x: 1421, startPoint y: 578, endPoint x: 1480, endPoint y: 578, distance: 59.0
click at [1480, 578] on tr "實業績 4285 40531" at bounding box center [1328, 580] width 437 height 22
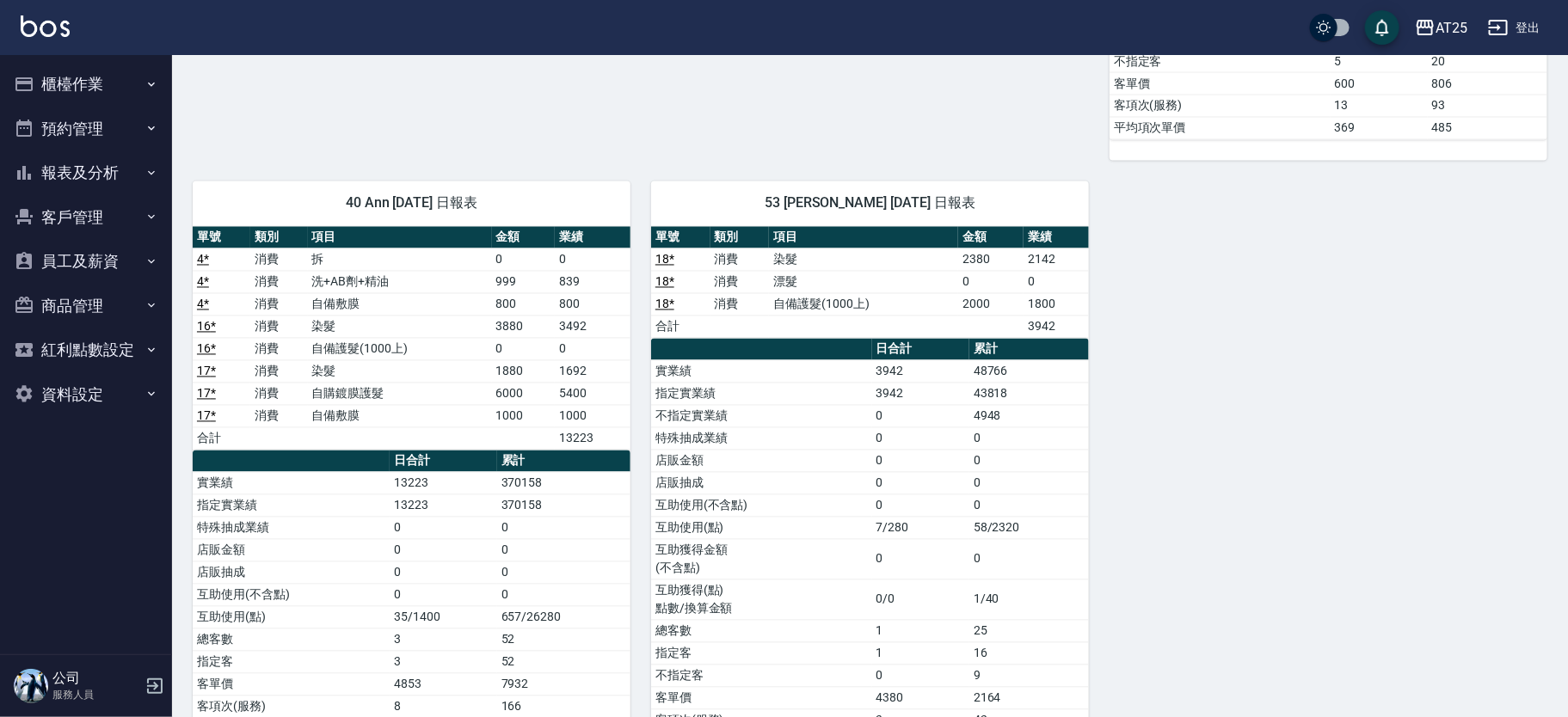
scroll to position [1623, 0]
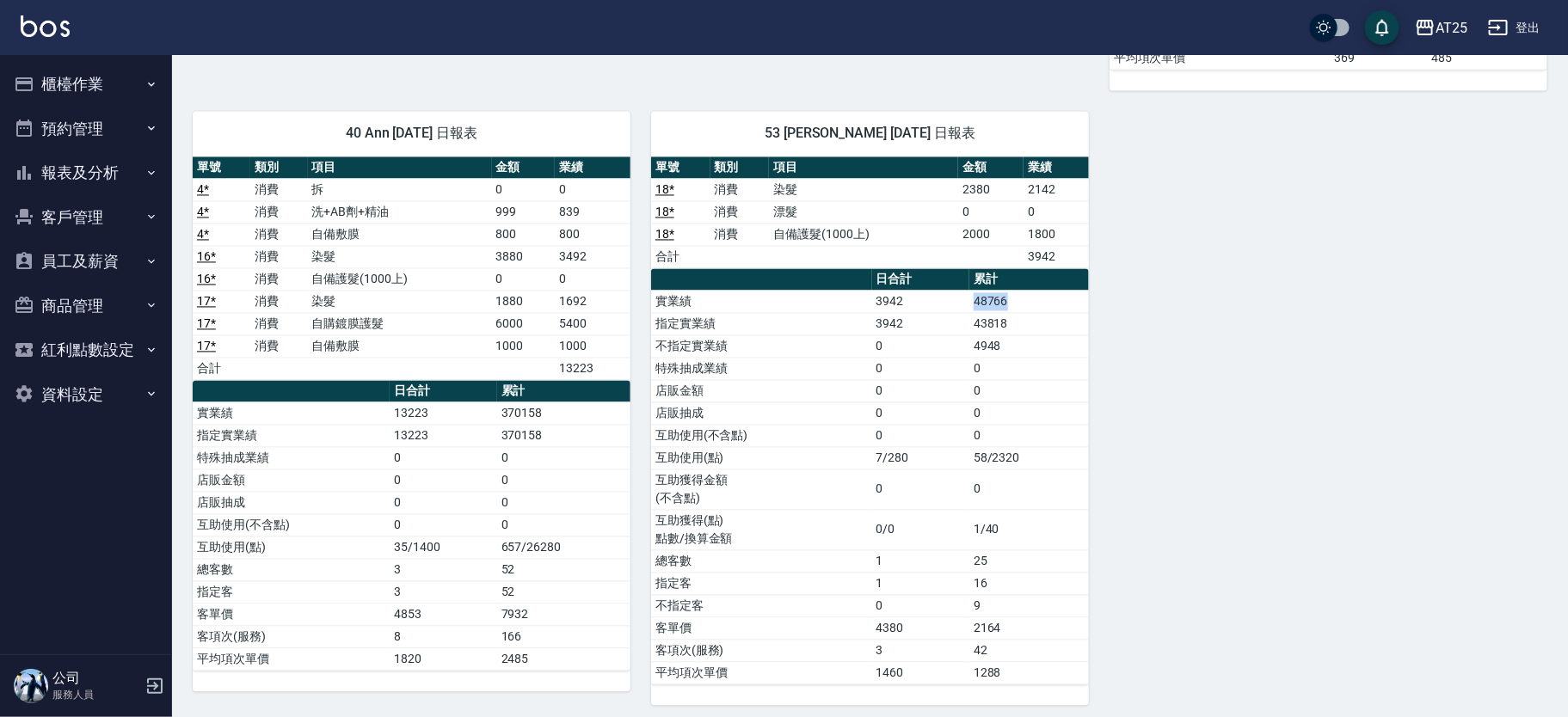
drag, startPoint x: 961, startPoint y: 303, endPoint x: 1021, endPoint y: 302, distance: 60.0
click at [1021, 302] on tr "實業績 3942 48766" at bounding box center [870, 301] width 437 height 22
click at [1020, 297] on td "48766" at bounding box center [1029, 301] width 120 height 22
click at [968, 299] on td "3942" at bounding box center [920, 301] width 97 height 22
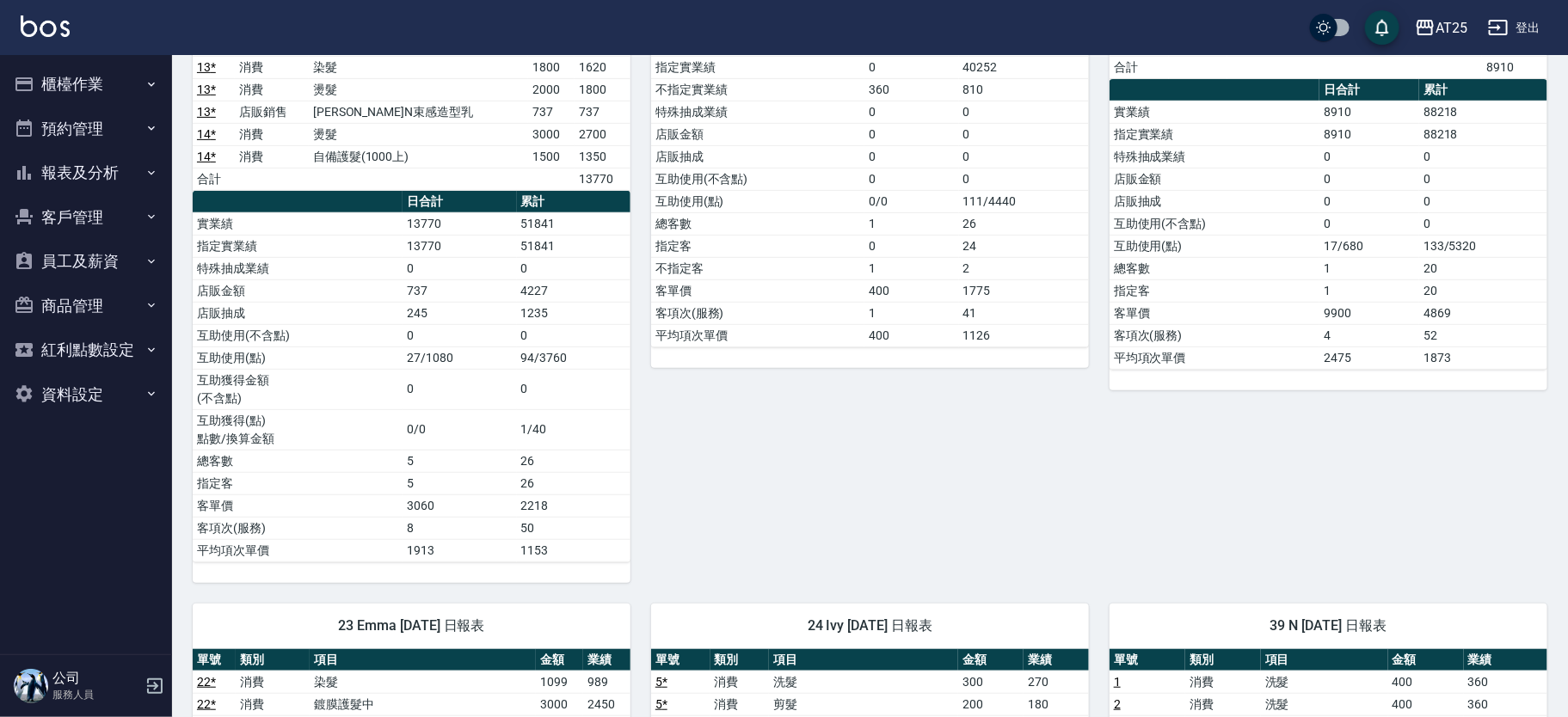
scroll to position [0, 0]
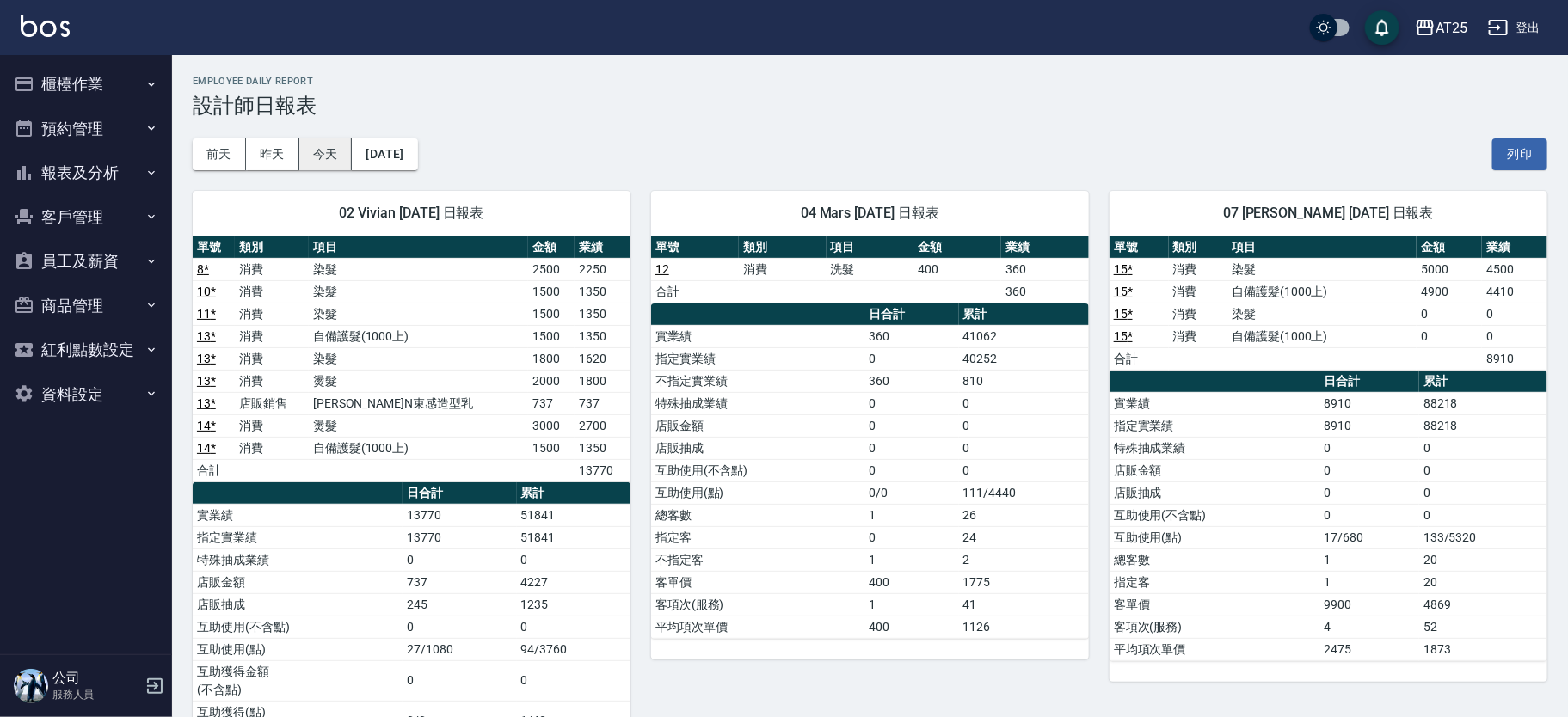
click at [319, 159] on button "今天" at bounding box center [325, 154] width 53 height 32
